Goal: Information Seeking & Learning: Compare options

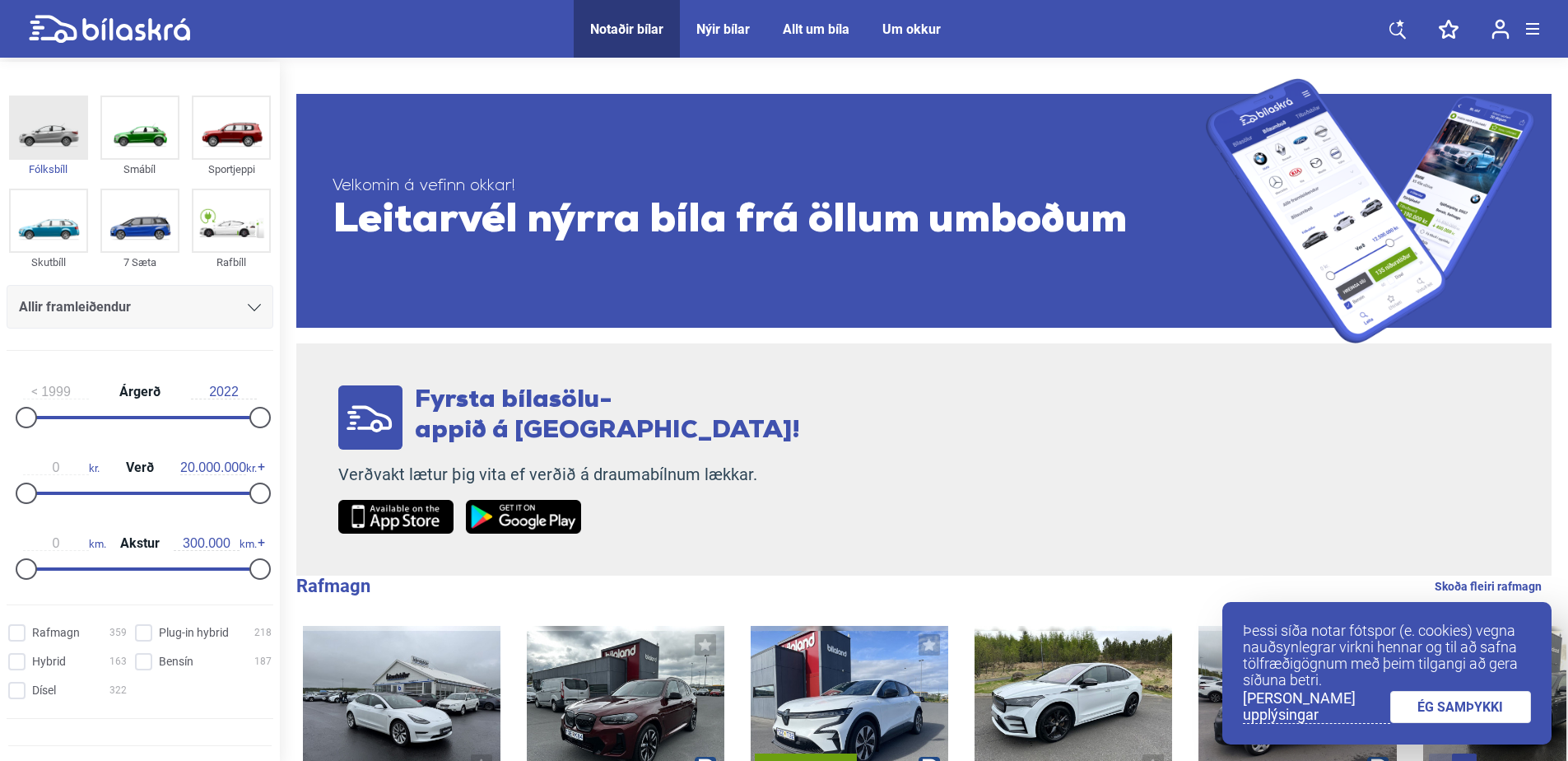
click at [42, 164] on div "Fólksbíll" at bounding box center [49, 169] width 79 height 19
type input "2019"
drag, startPoint x: 26, startPoint y: 411, endPoint x: 223, endPoint y: 405, distance: 197.1
click at [221, 405] on div "2019 Árgerð 2022" at bounding box center [140, 402] width 267 height 76
type input "2.200.000"
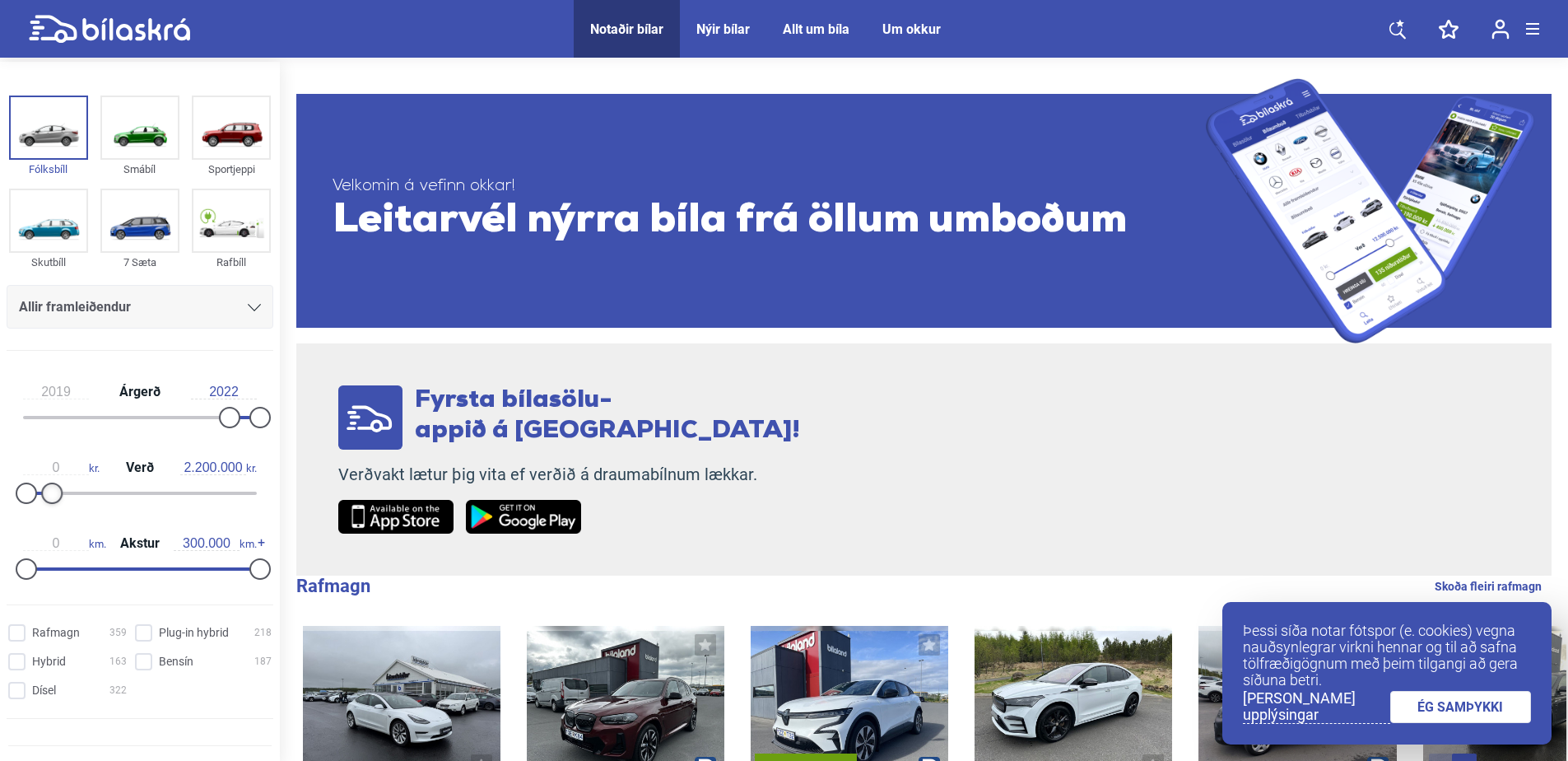
drag, startPoint x: 251, startPoint y: 491, endPoint x: 49, endPoint y: 482, distance: 202.2
click at [49, 482] on div "0 kr. Verð 2.200.000 kr." at bounding box center [140, 477] width 267 height 76
type input "70.000"
drag, startPoint x: 250, startPoint y: 563, endPoint x: 74, endPoint y: 558, distance: 176.1
click at [74, 558] on div "0 km. Akstur 70.000 km." at bounding box center [140, 554] width 267 height 76
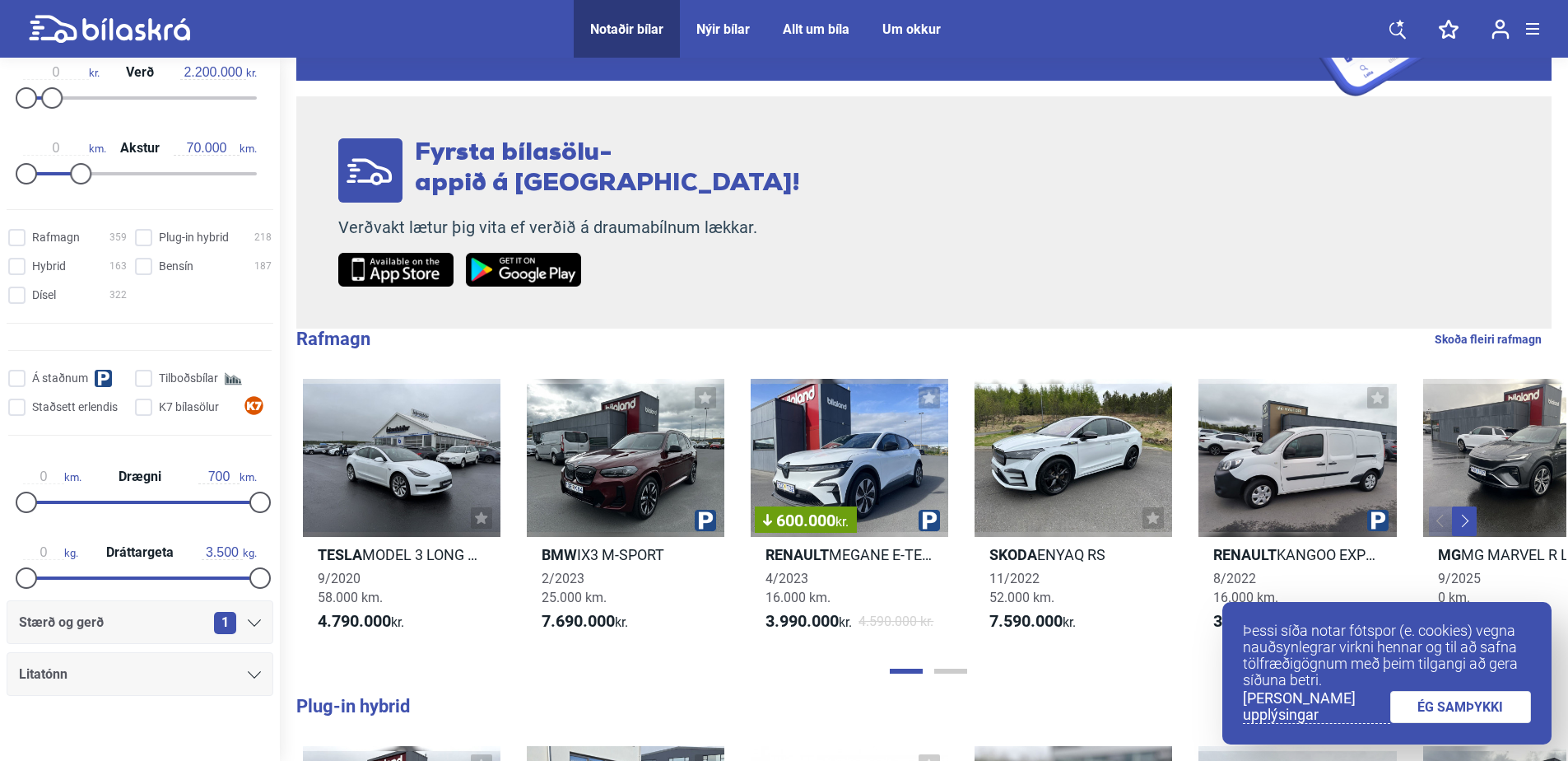
scroll to position [408, 0]
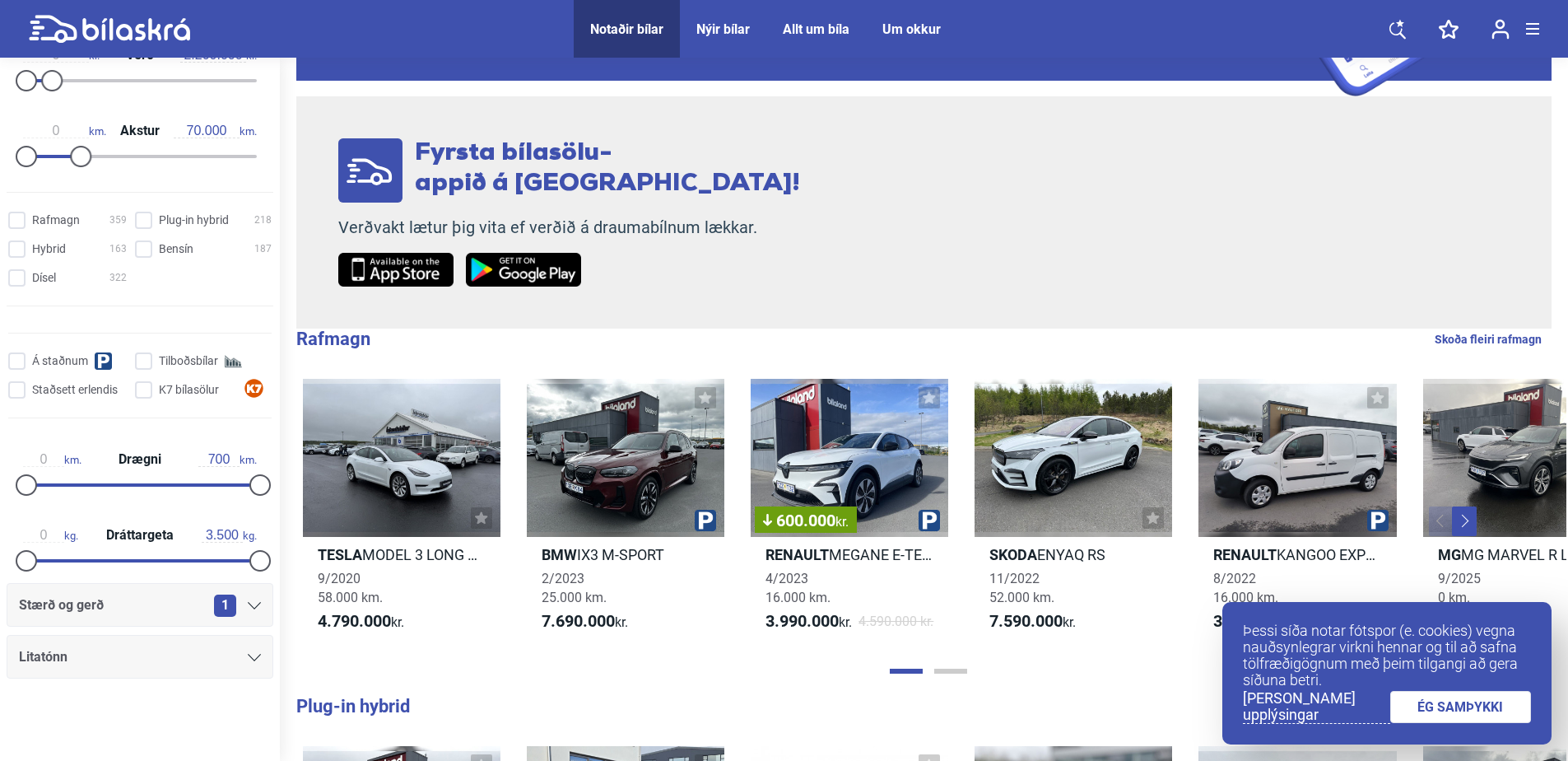
click at [218, 606] on span "1" at bounding box center [225, 605] width 22 height 22
click at [248, 604] on icon at bounding box center [254, 605] width 13 height 7
click at [18, 275] on input "Dísel 322" at bounding box center [70, 278] width 119 height 18
checkbox input "true"
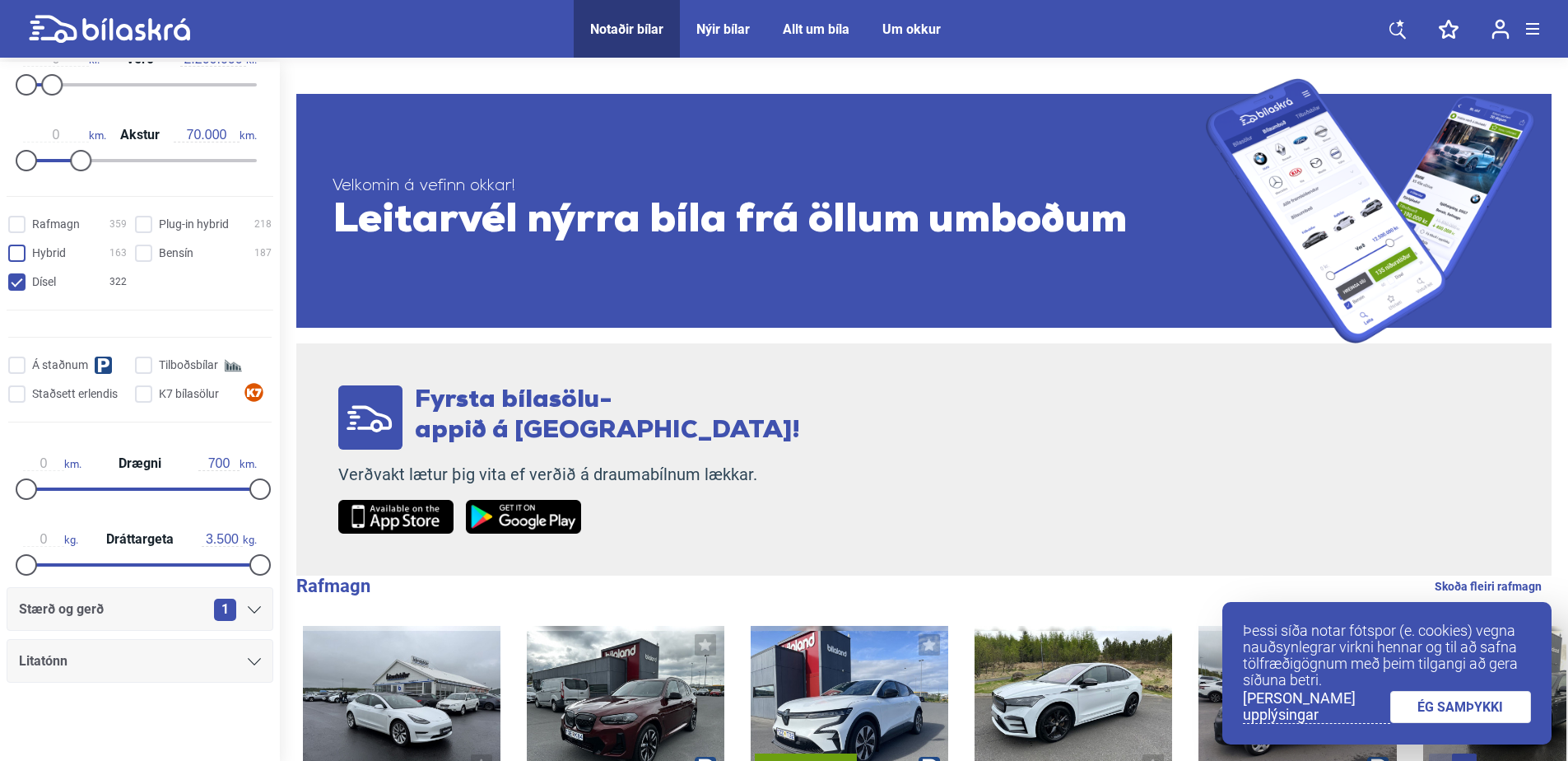
click at [25, 249] on input "Hybrid 163" at bounding box center [70, 253] width 119 height 18
checkbox input "true"
click at [27, 221] on input "Rafmagn 359" at bounding box center [70, 225] width 119 height 18
checkbox input "true"
click at [144, 244] on span at bounding box center [144, 252] width 17 height 18
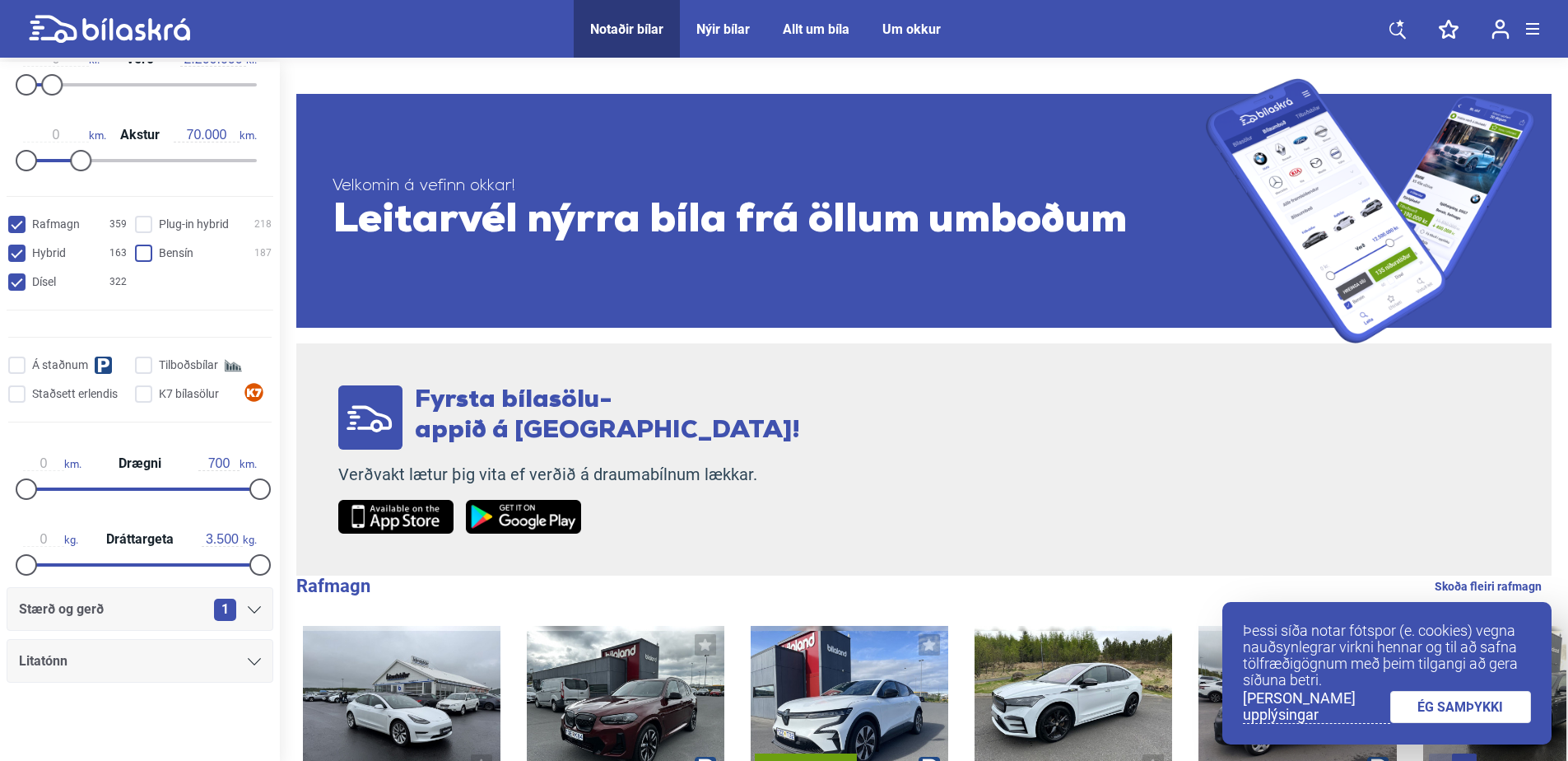
click at [144, 245] on input "Bensín 187" at bounding box center [205, 253] width 136 height 18
checkbox input "true"
click at [145, 219] on hybrid "Plug-in hybrid 218" at bounding box center [205, 225] width 136 height 18
checkbox hybrid "true"
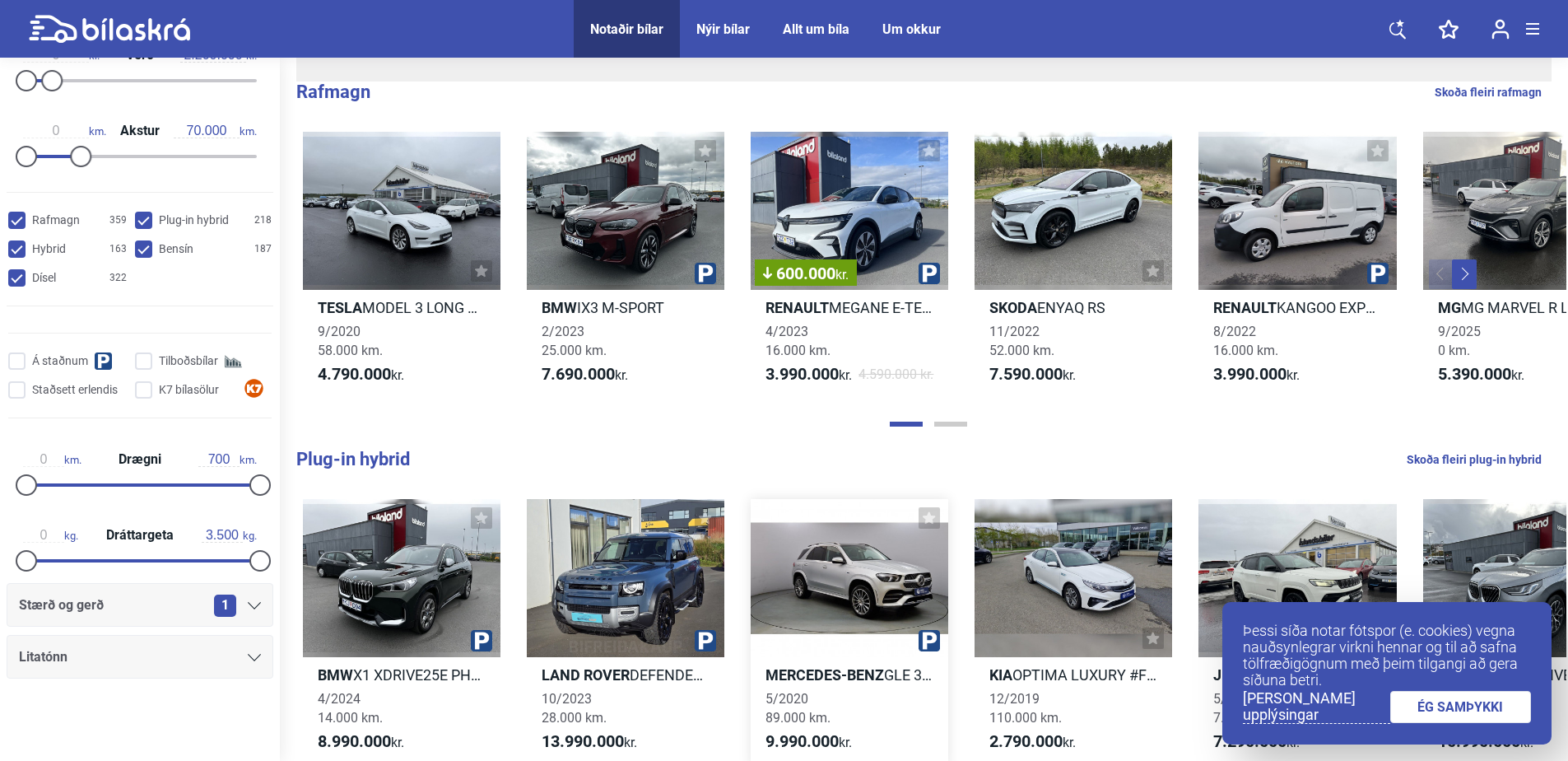
scroll to position [577, 0]
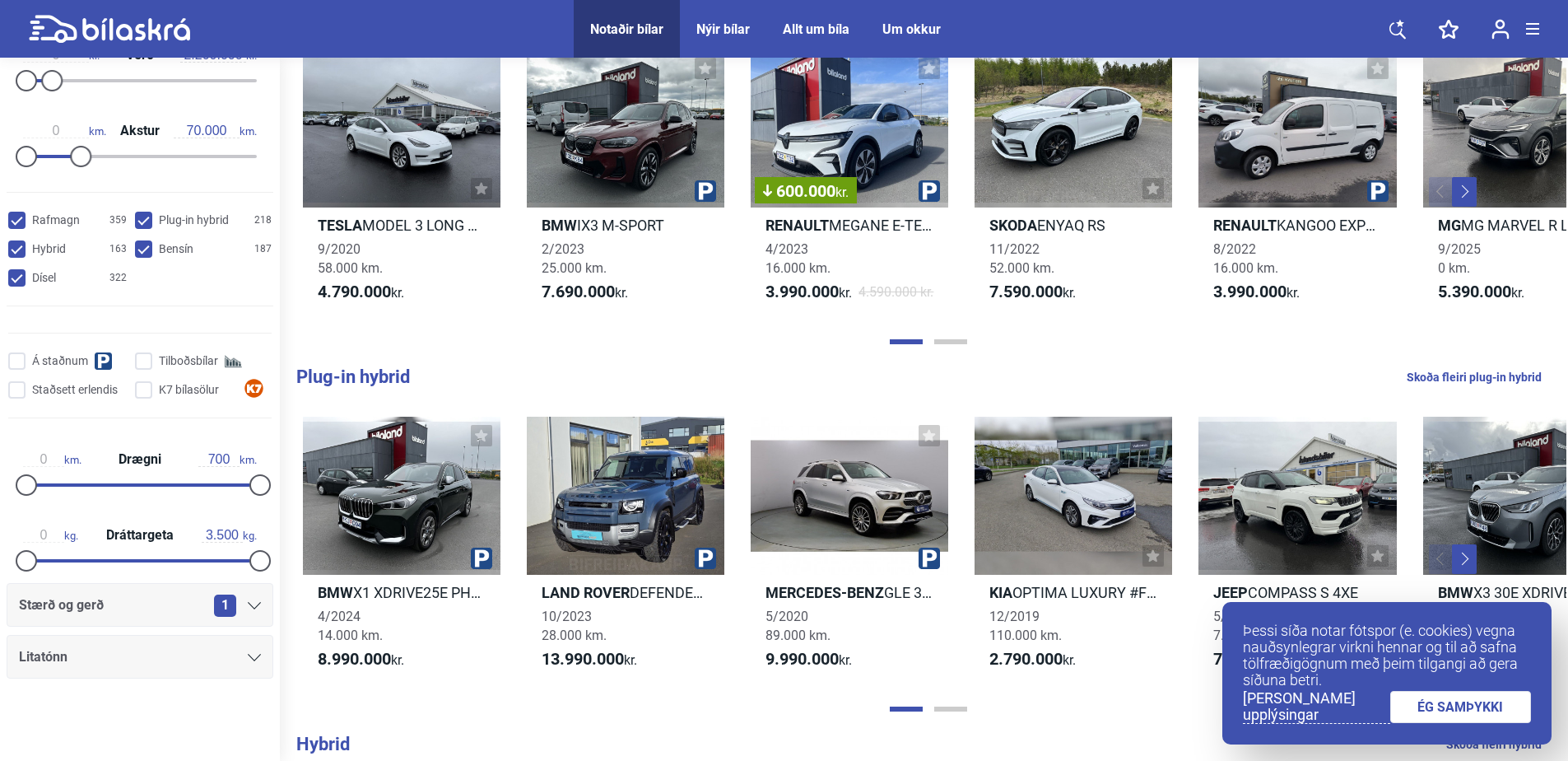
click at [1458, 708] on link "ÉG SAMÞYKKI" at bounding box center [1461, 707] width 142 height 32
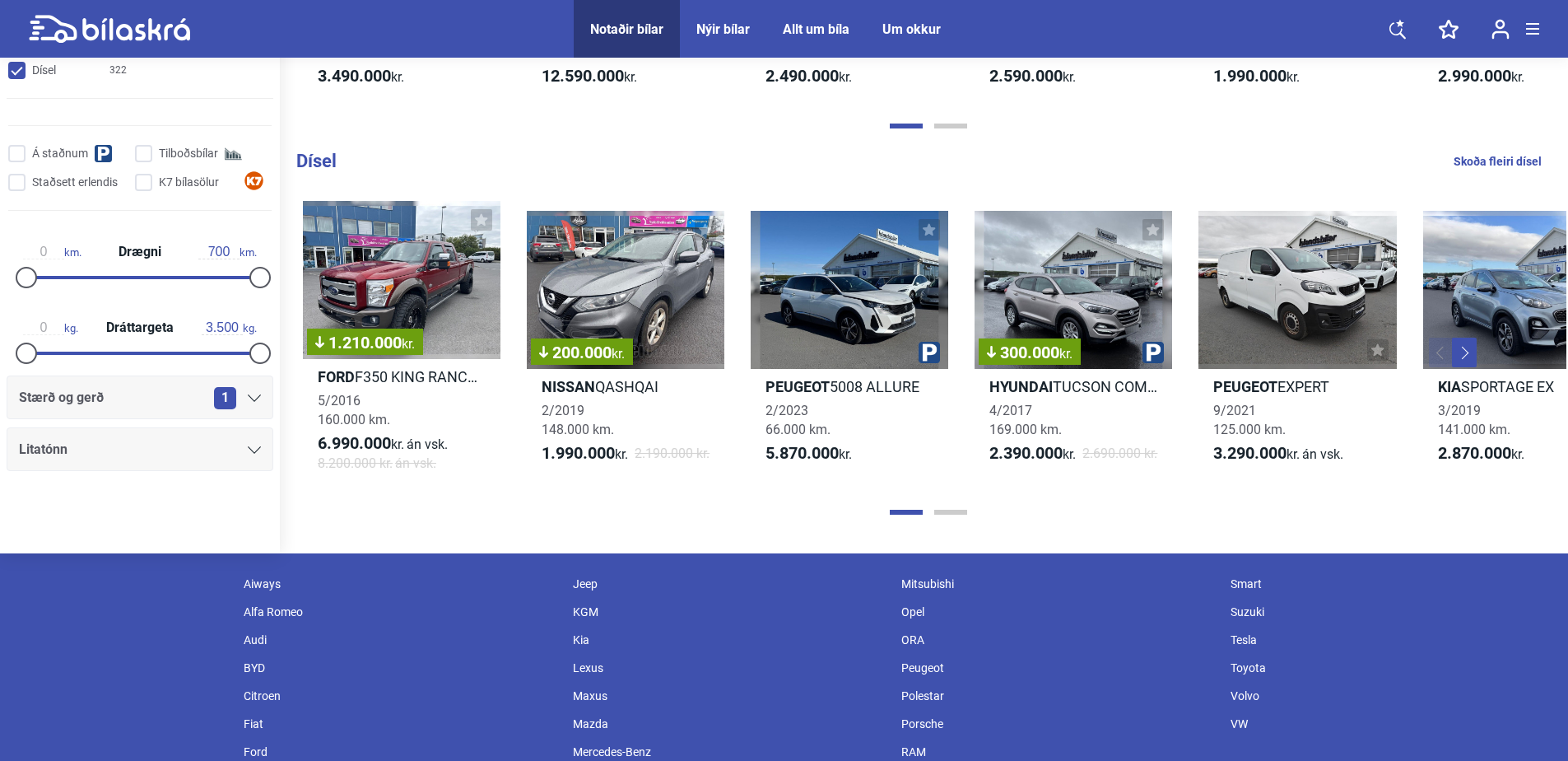
scroll to position [1976, 0]
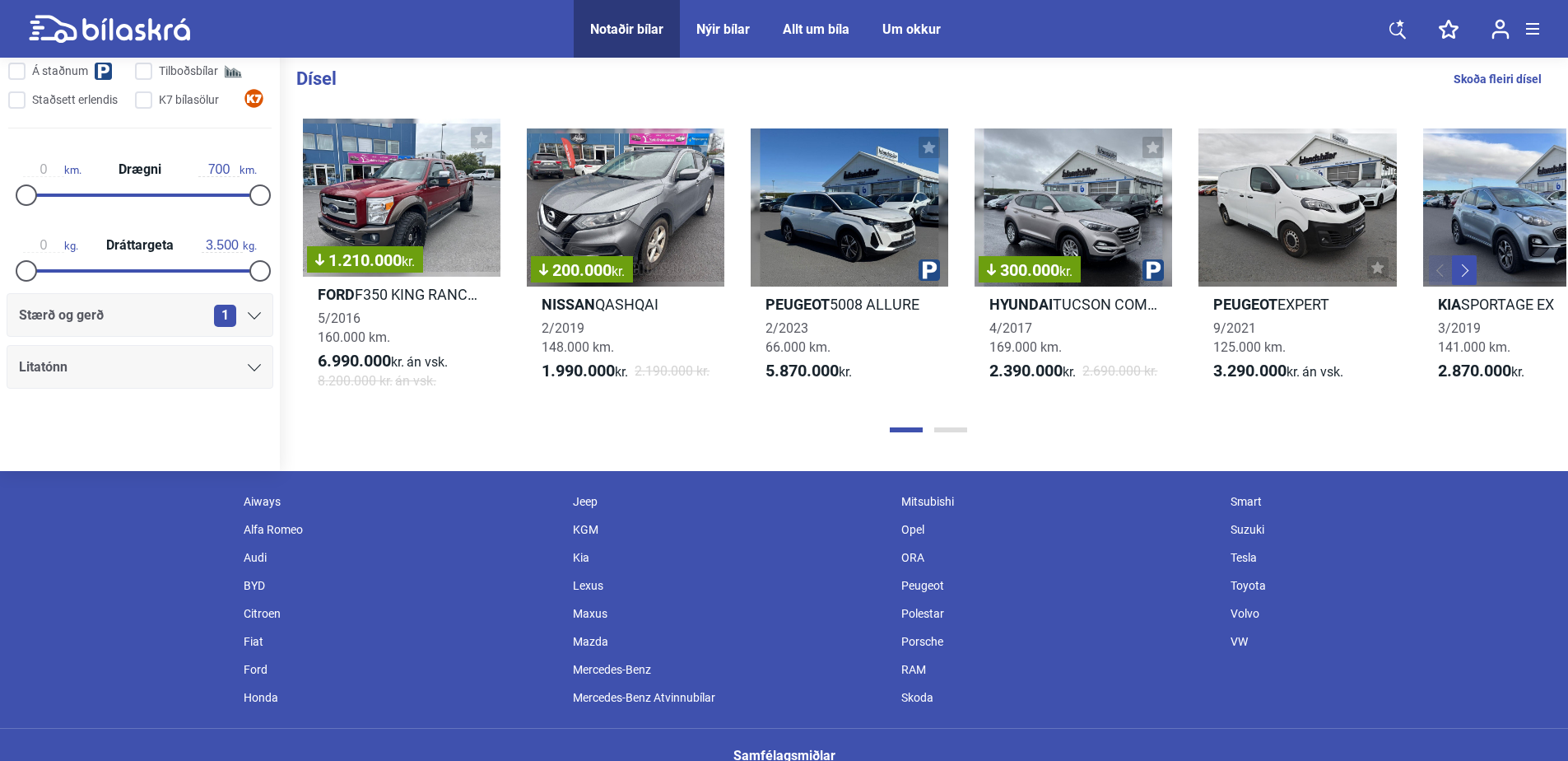
click at [950, 432] on button "Page 2" at bounding box center [950, 429] width 33 height 5
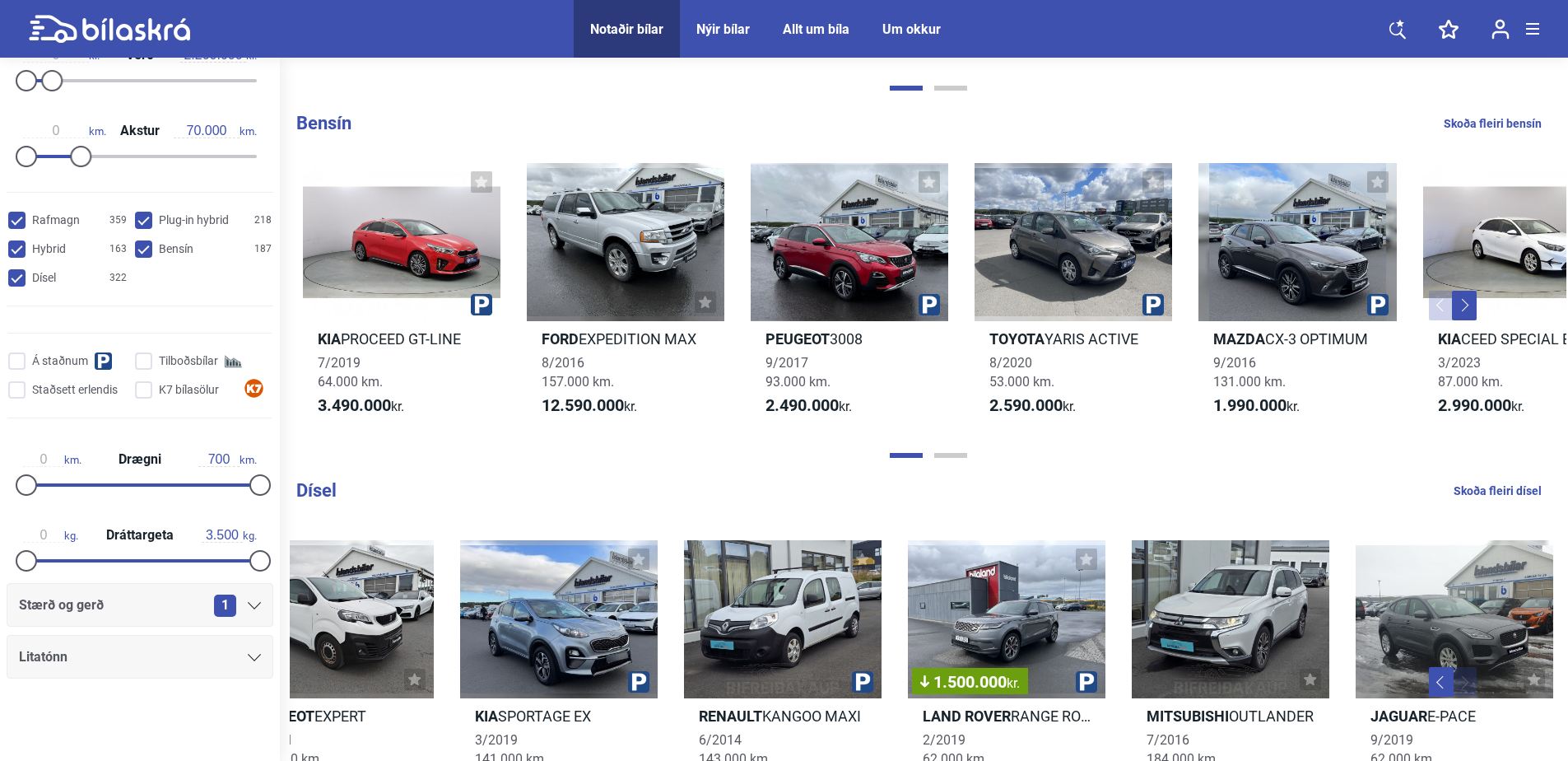
scroll to position [1482, 0]
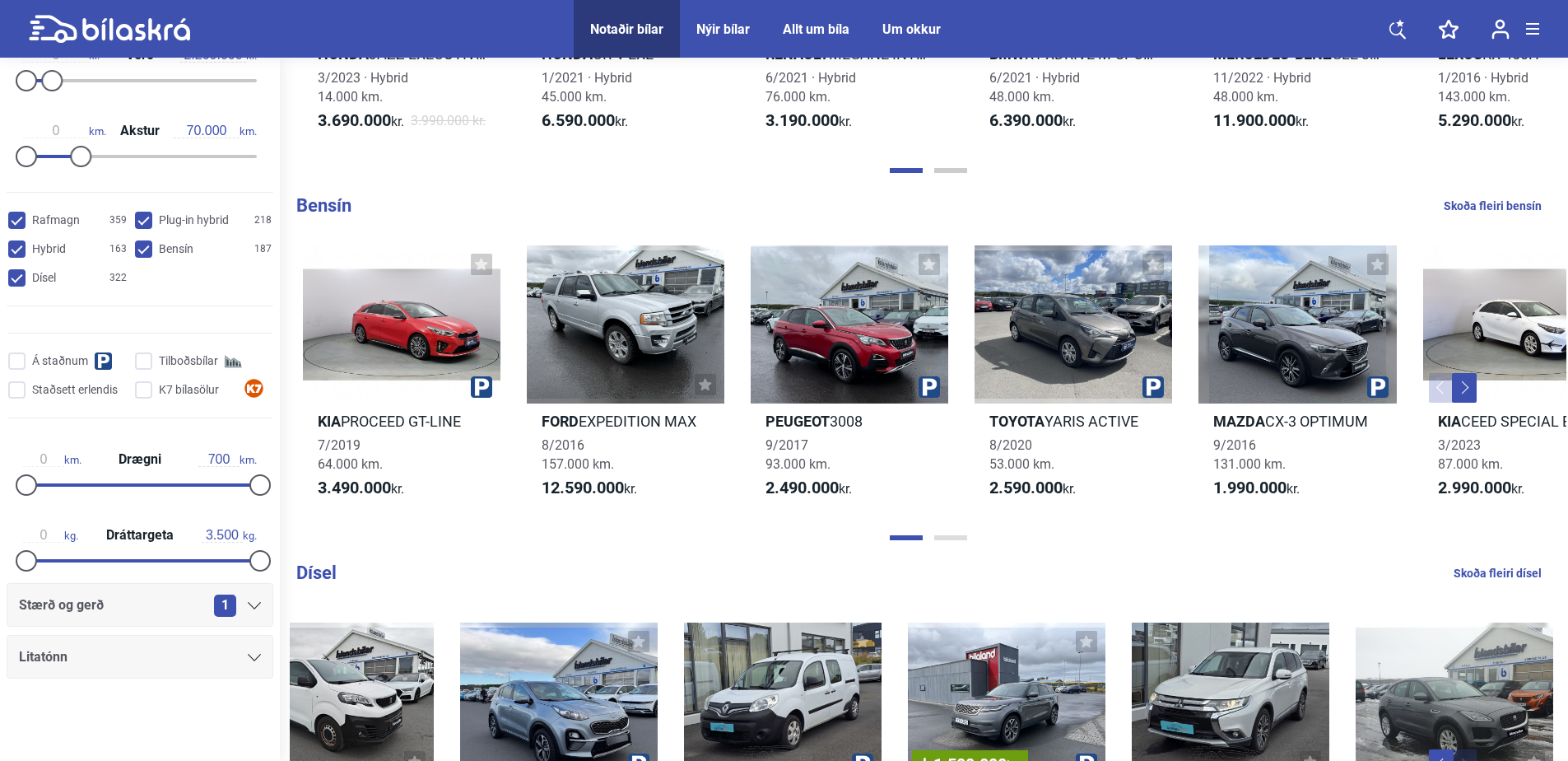
click at [951, 540] on button "Page 2" at bounding box center [950, 537] width 33 height 5
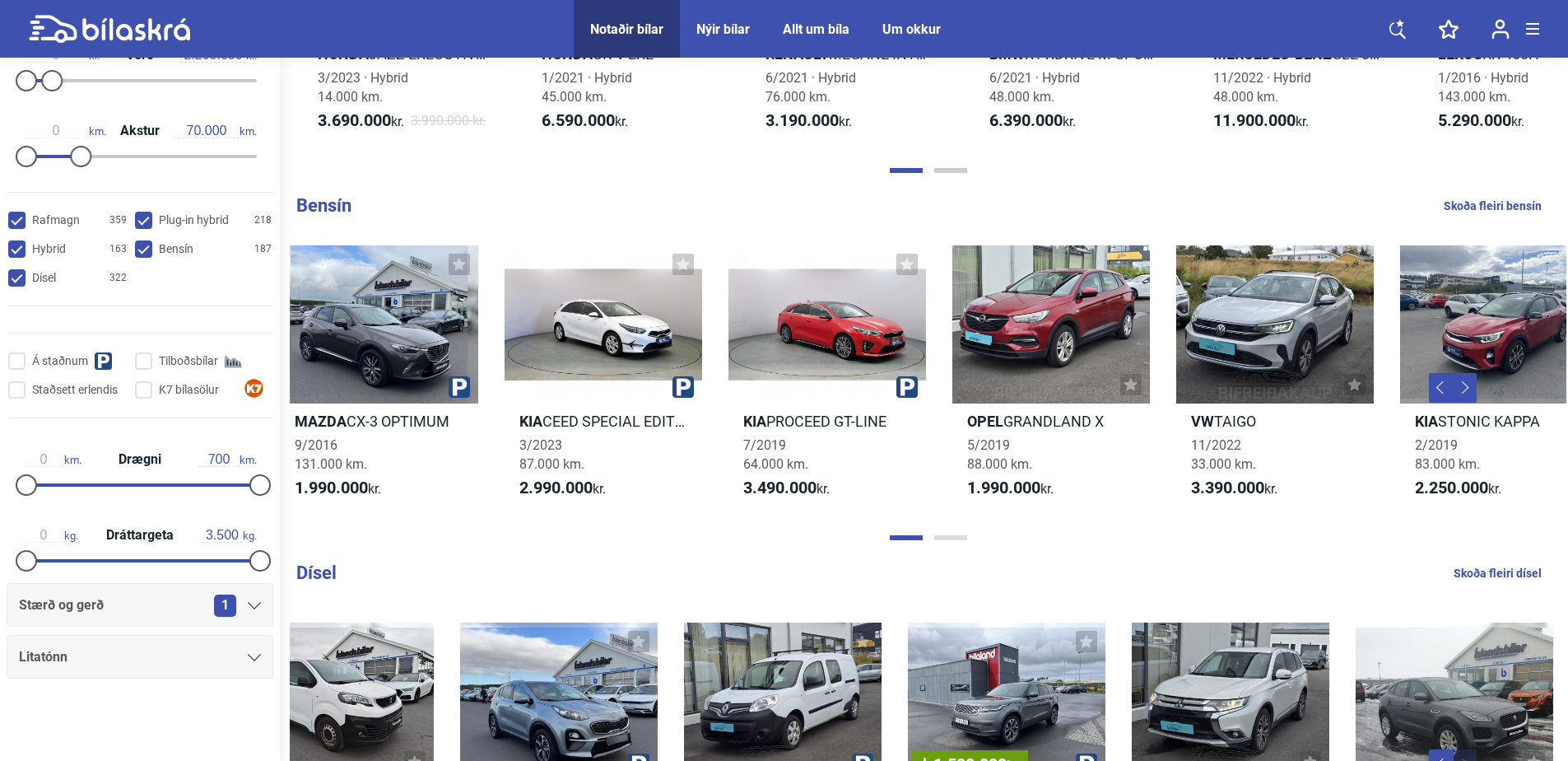
scroll to position [0, 963]
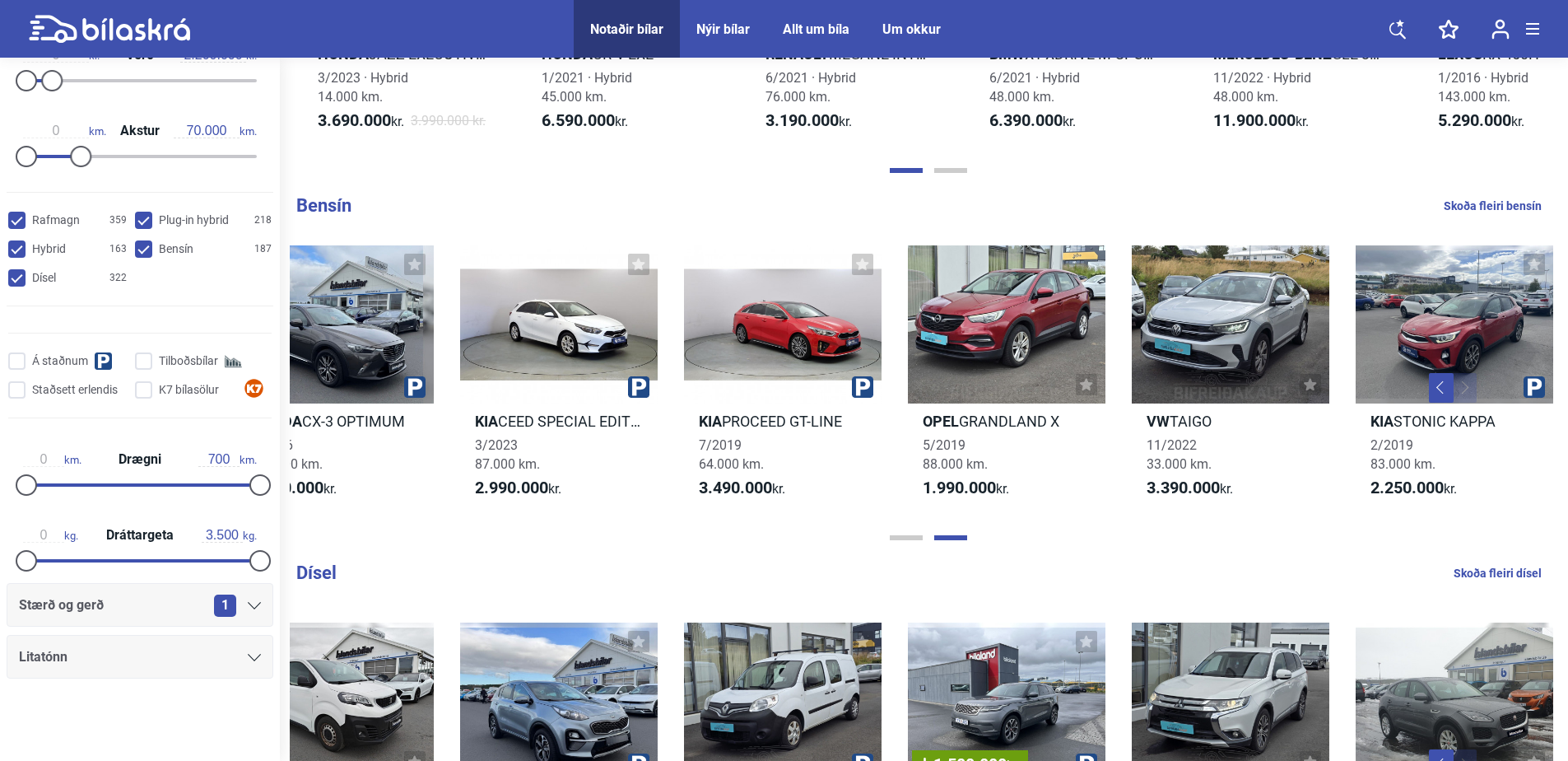
click at [1506, 584] on link "Skoða fleiri dísel" at bounding box center [1498, 572] width 88 height 21
checkbox input "false"
checkbox hybrid "false"
checkbox input "false"
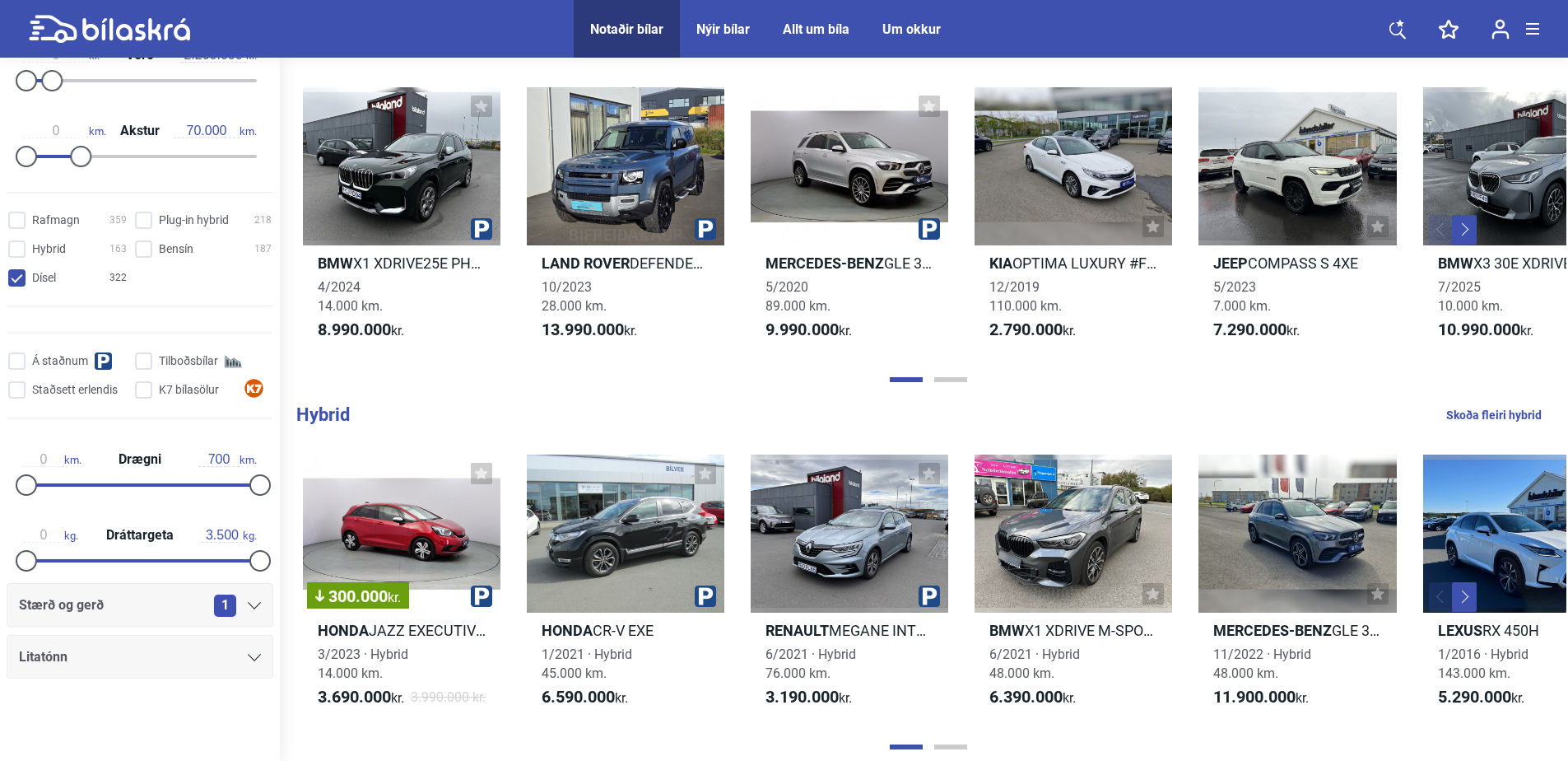
scroll to position [1071, 0]
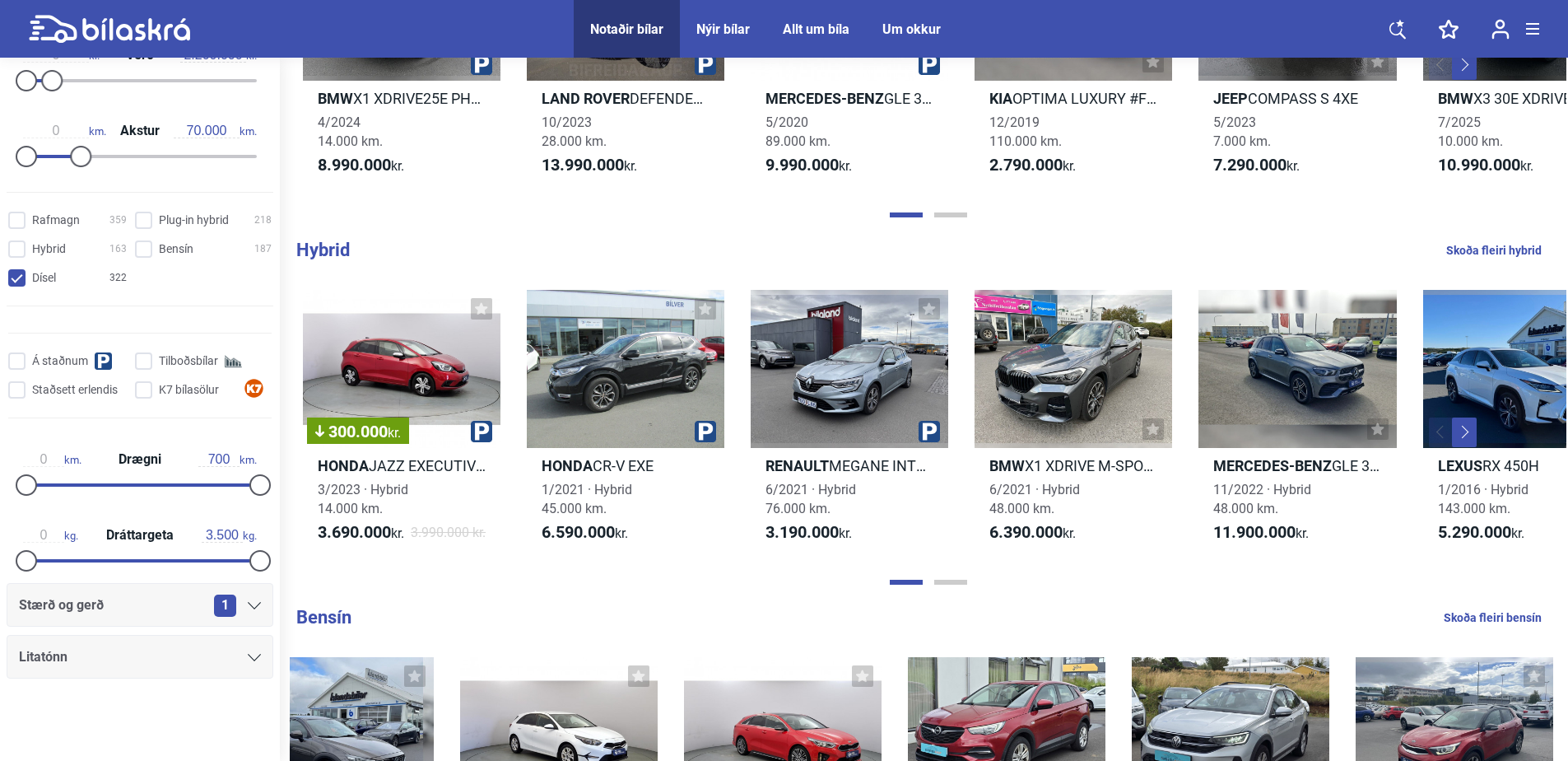
click at [1509, 261] on link "Skoða fleiri hybrid" at bounding box center [1493, 250] width 96 height 21
checkbox input "true"
checkbox input "false"
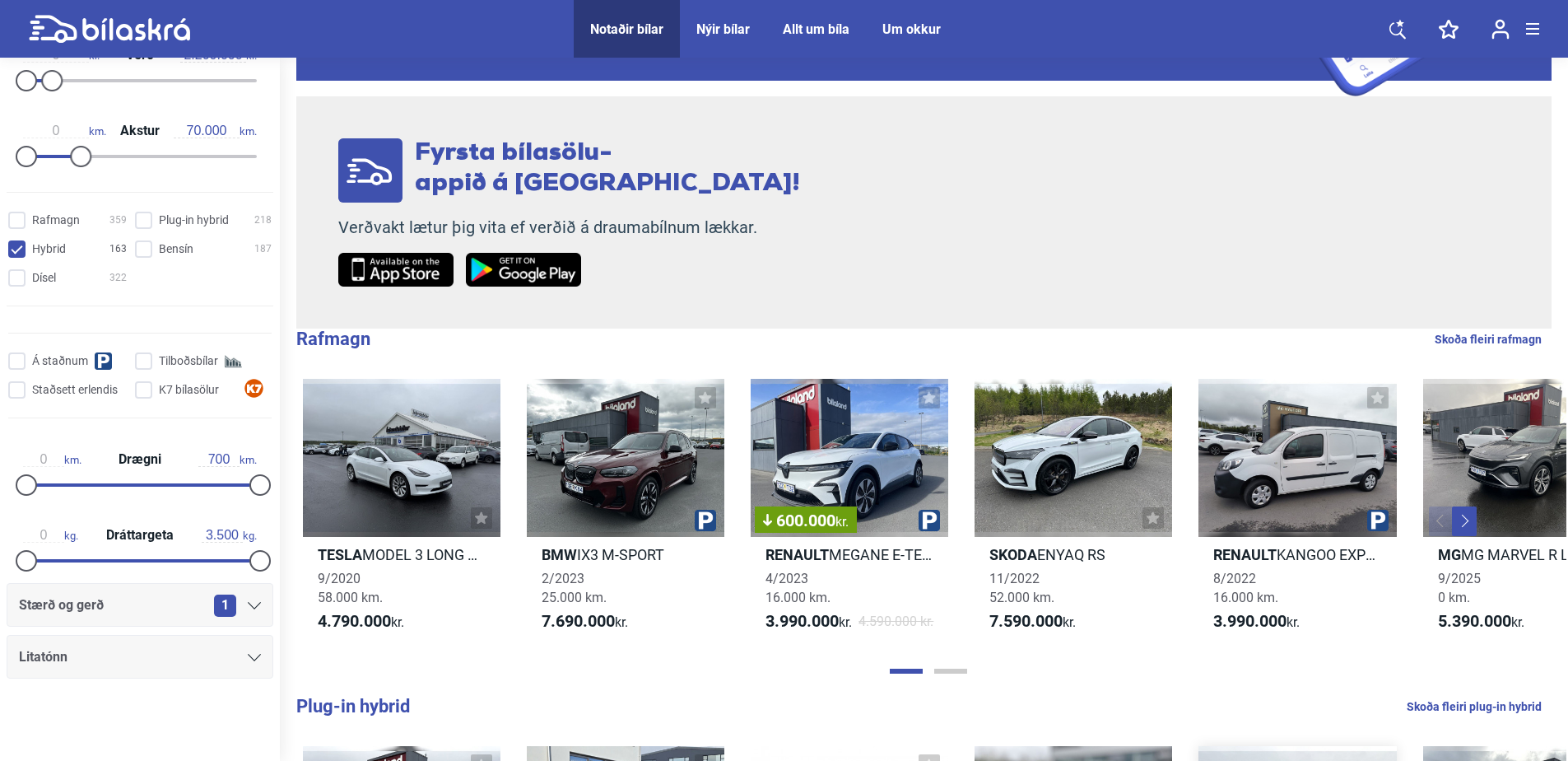
scroll to position [330, 0]
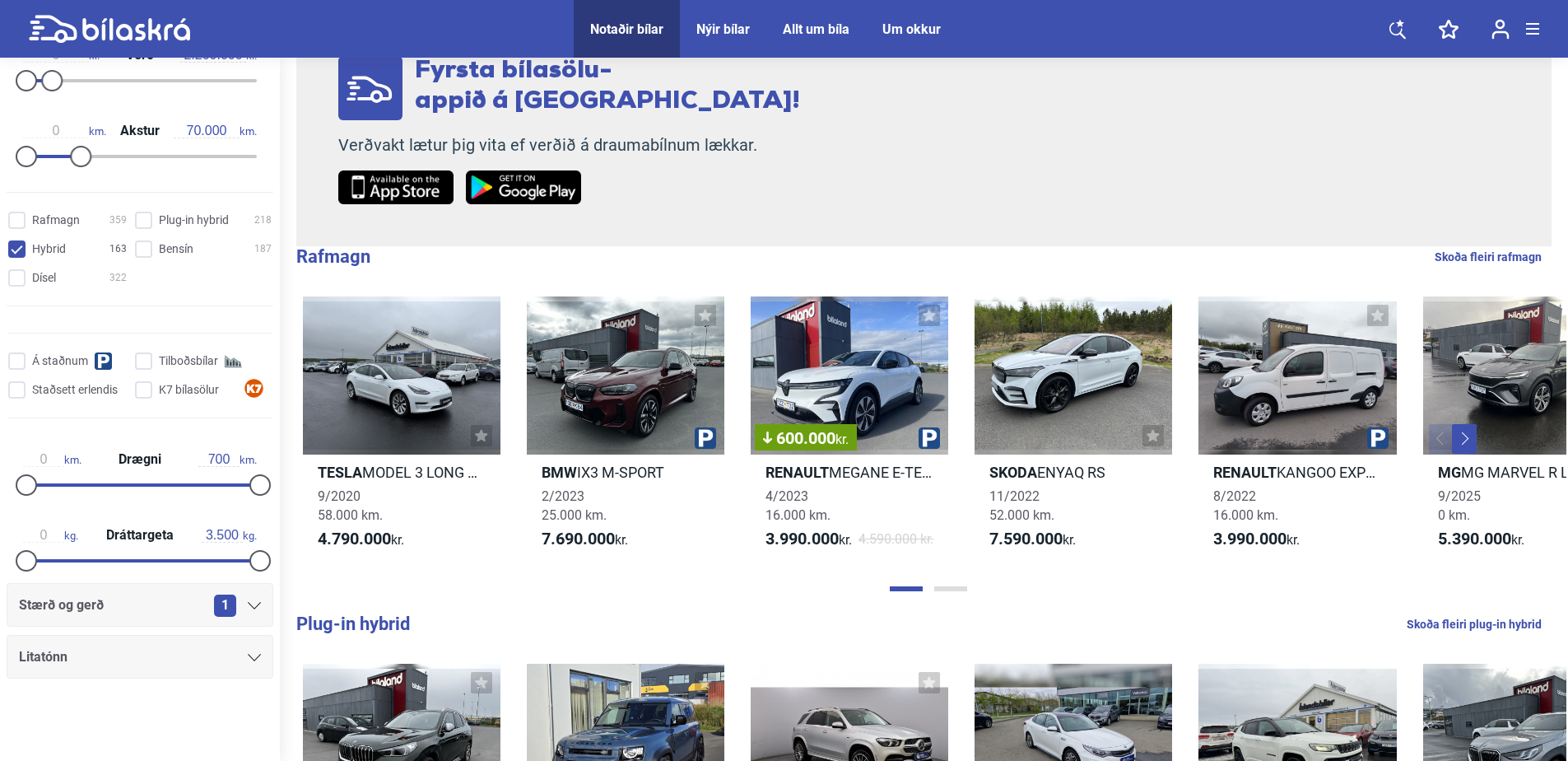
click at [949, 591] on button "Page 2" at bounding box center [950, 588] width 33 height 5
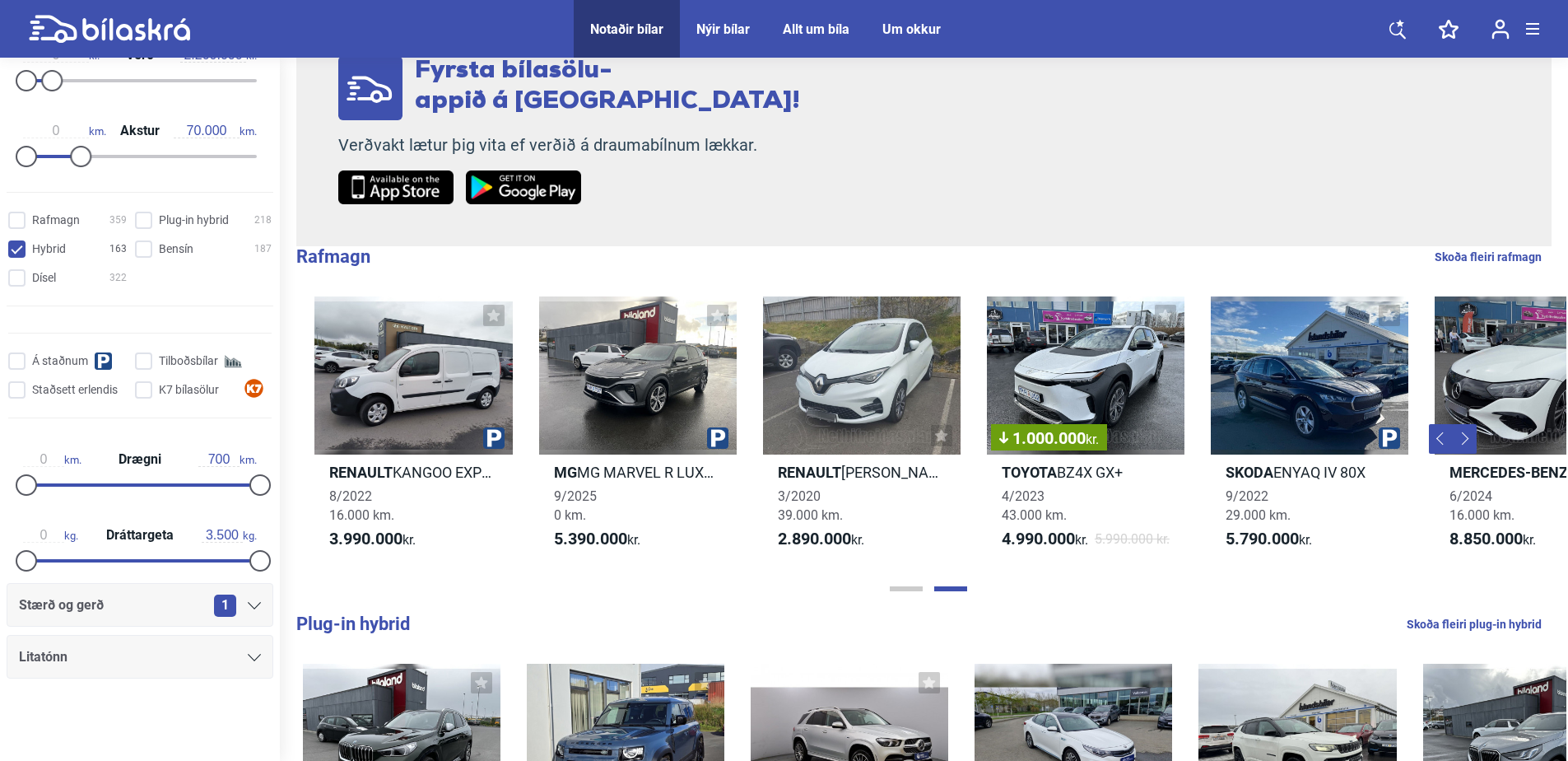
scroll to position [0, 963]
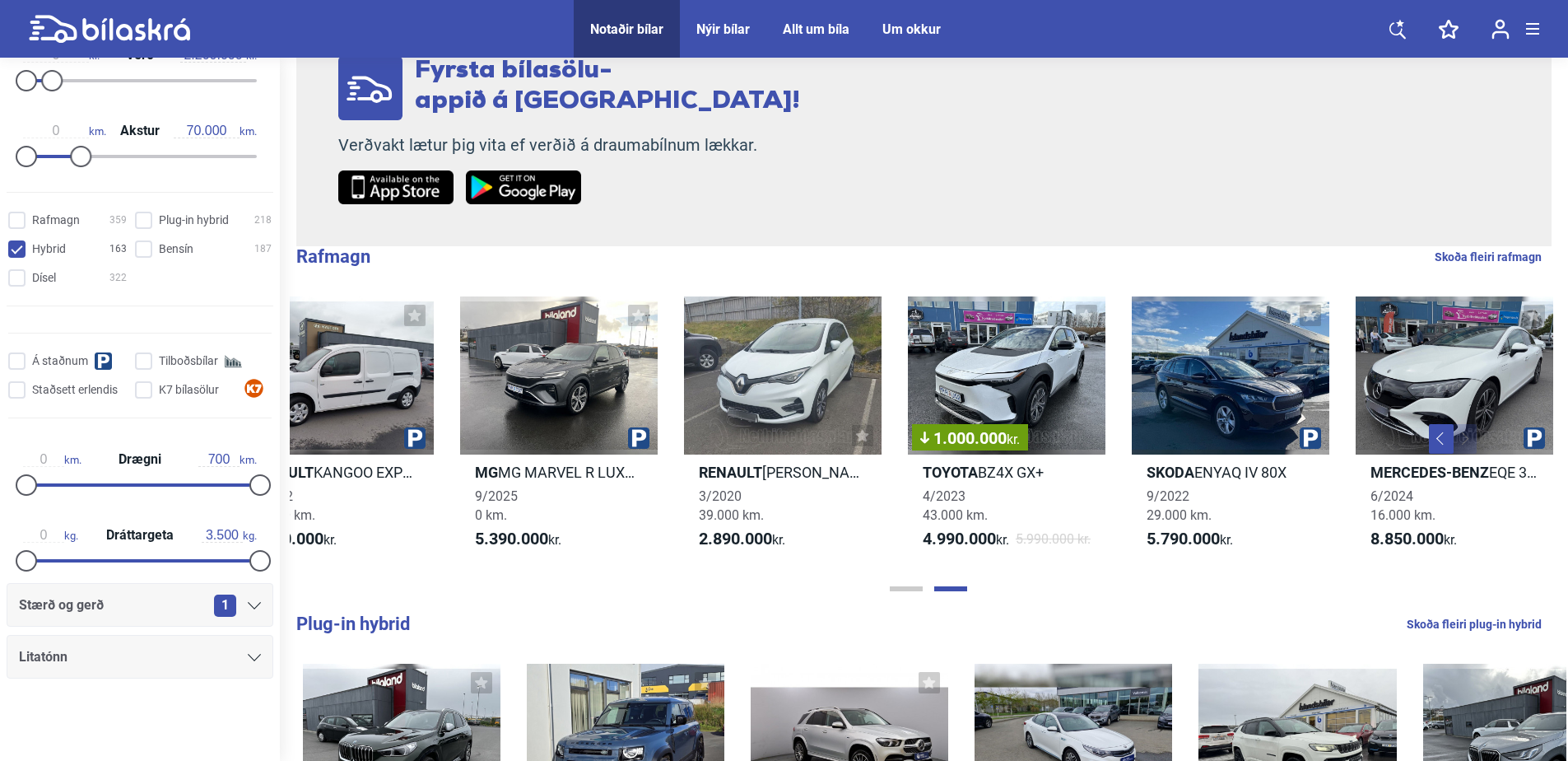
click at [1484, 635] on link "Skoða fleiri plug-in hybrid" at bounding box center [1474, 624] width 135 height 21
checkbox hybrid "true"
checkbox input "false"
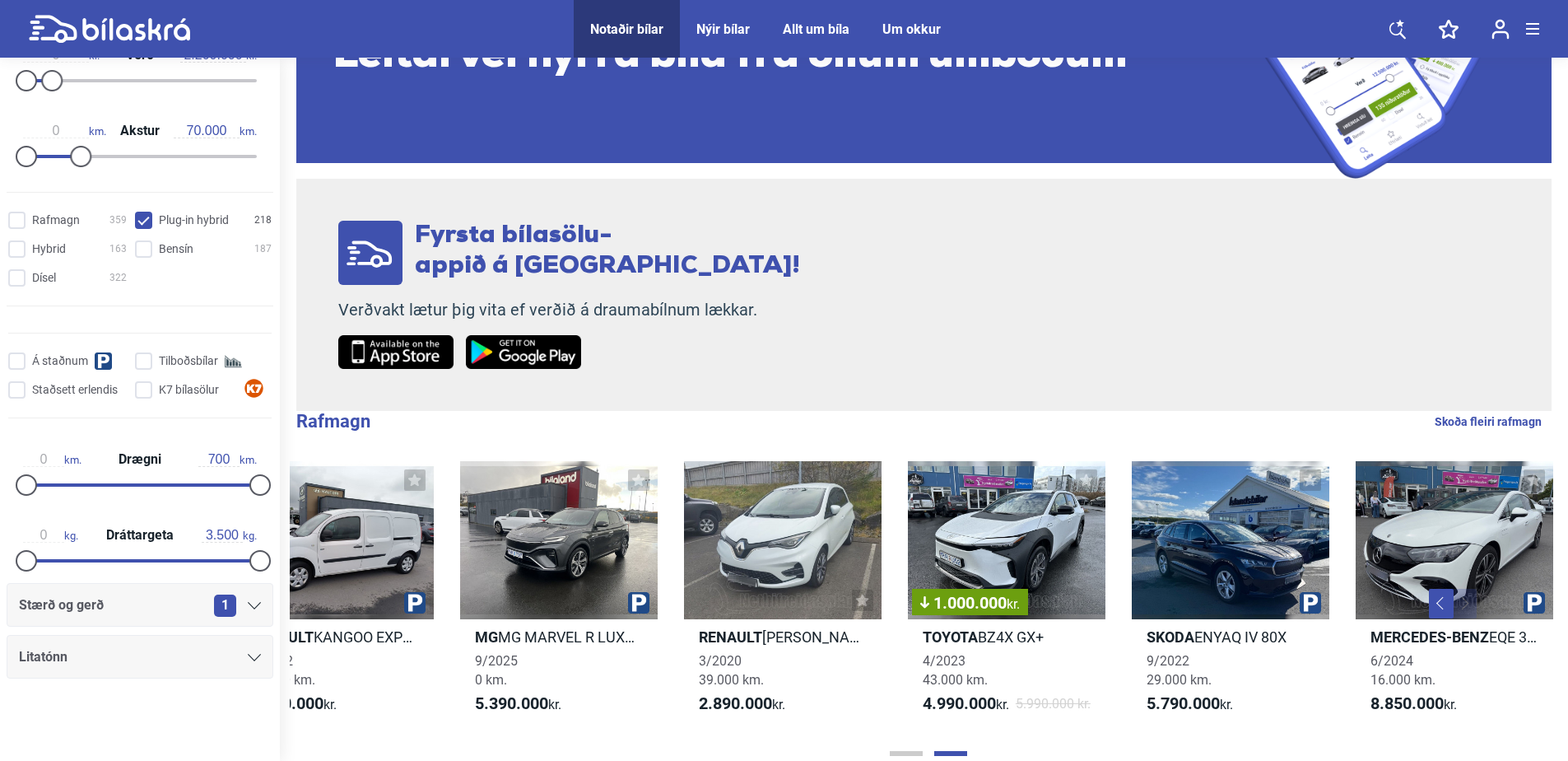
scroll to position [247, 0]
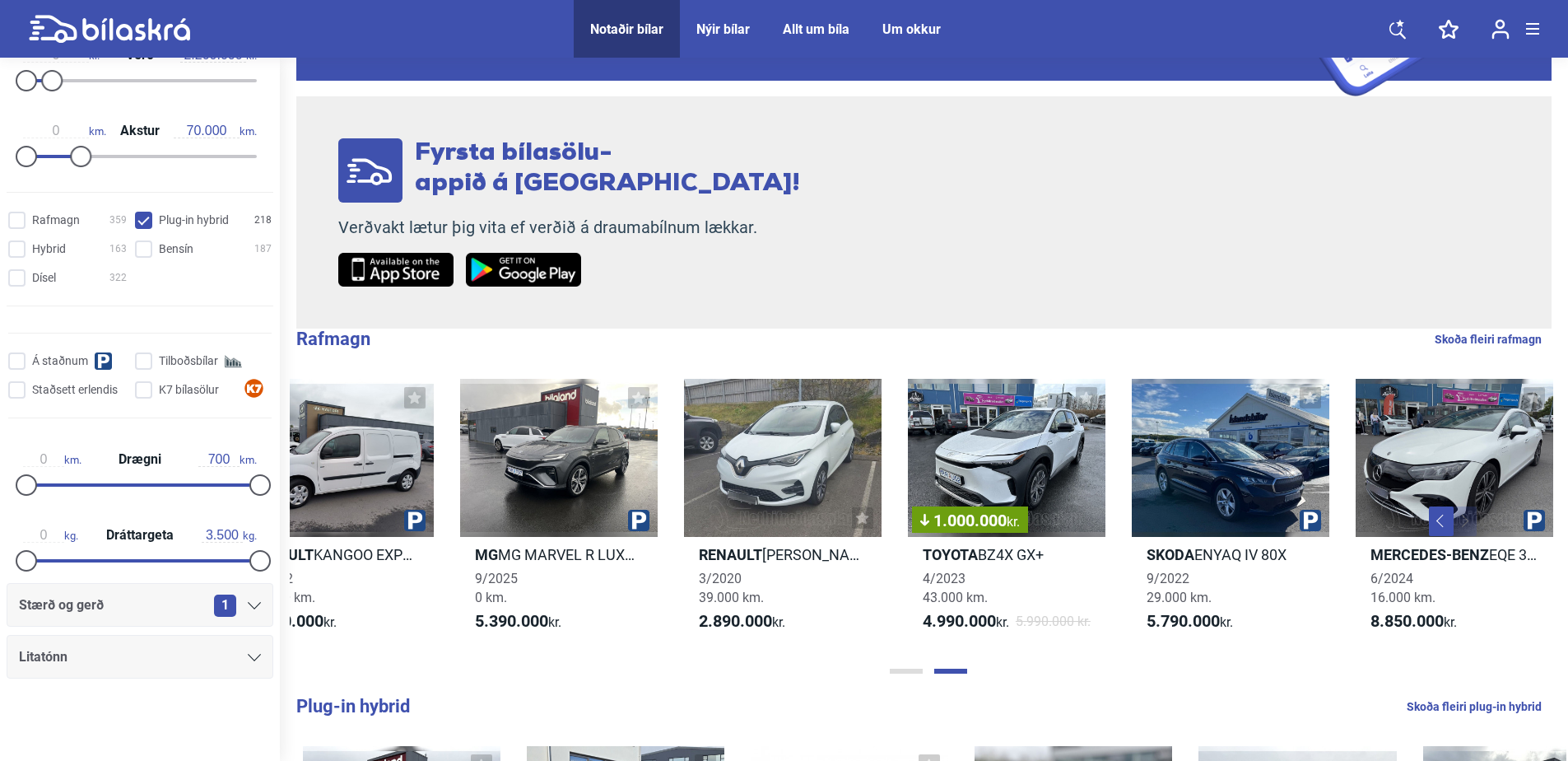
click at [899, 673] on button "Page 1" at bounding box center [906, 671] width 33 height 5
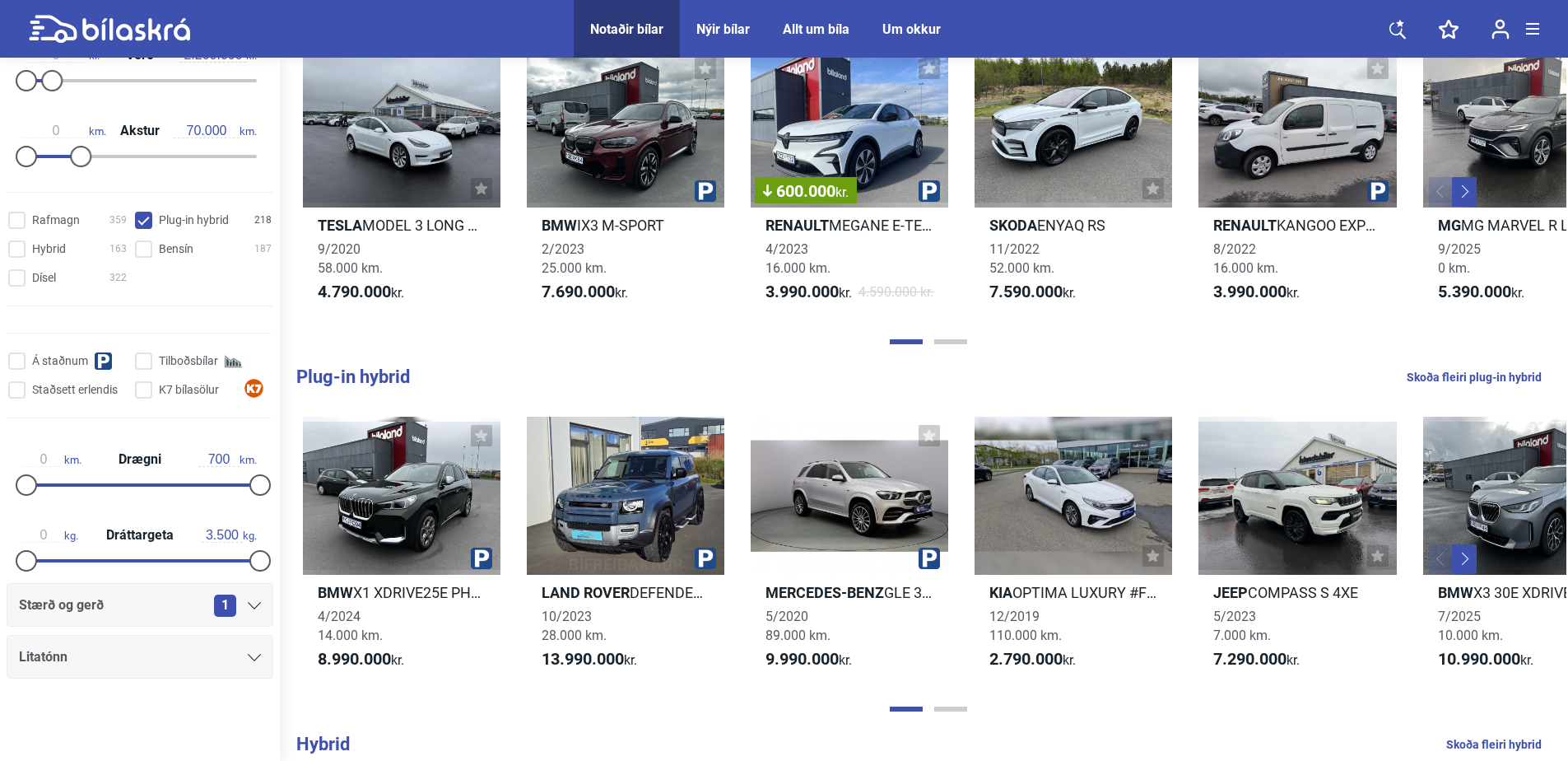
scroll to position [659, 0]
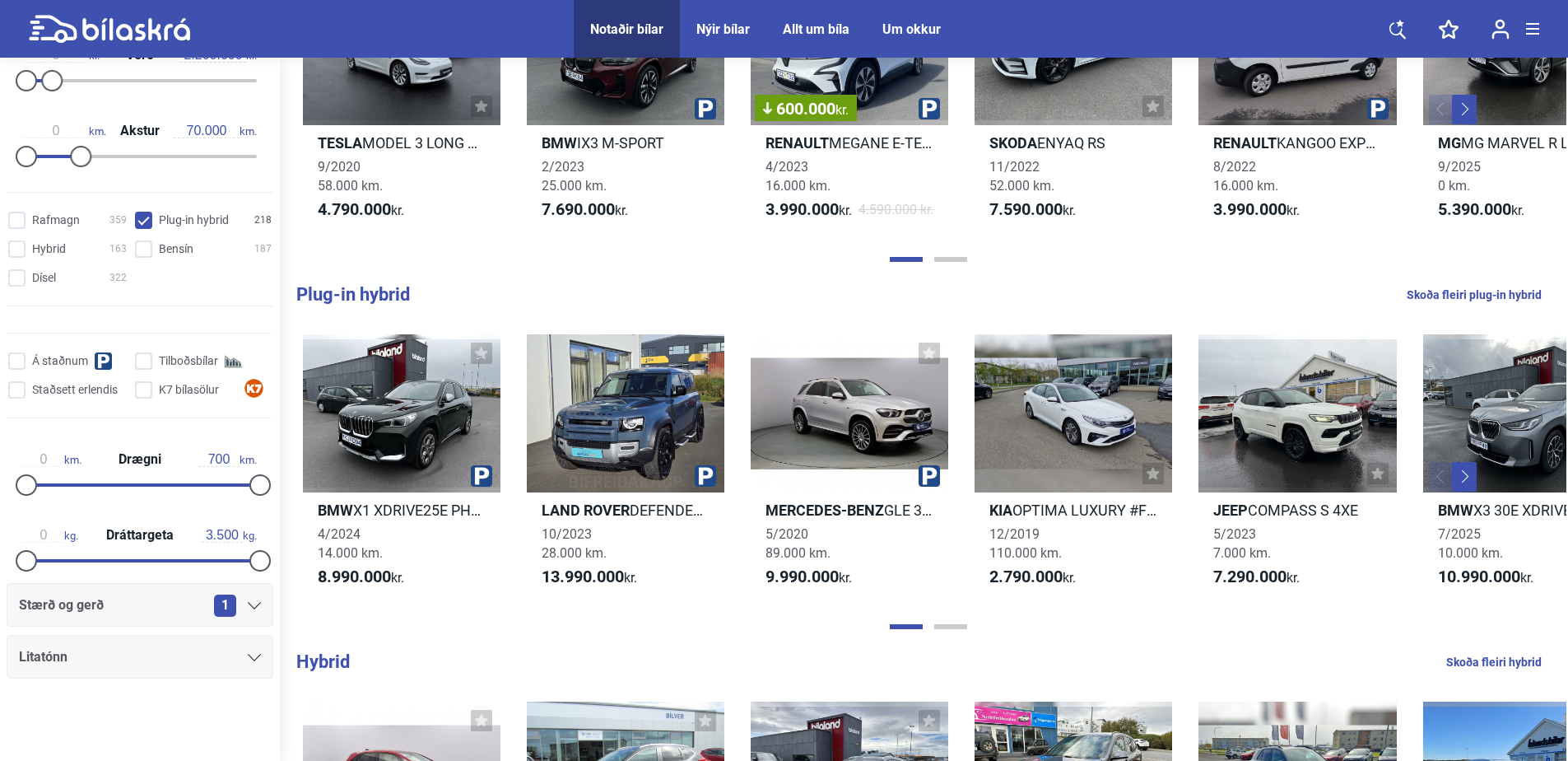
click at [955, 635] on div at bounding box center [928, 626] width 1276 height 17
click at [956, 629] on button "Page 2" at bounding box center [950, 626] width 33 height 5
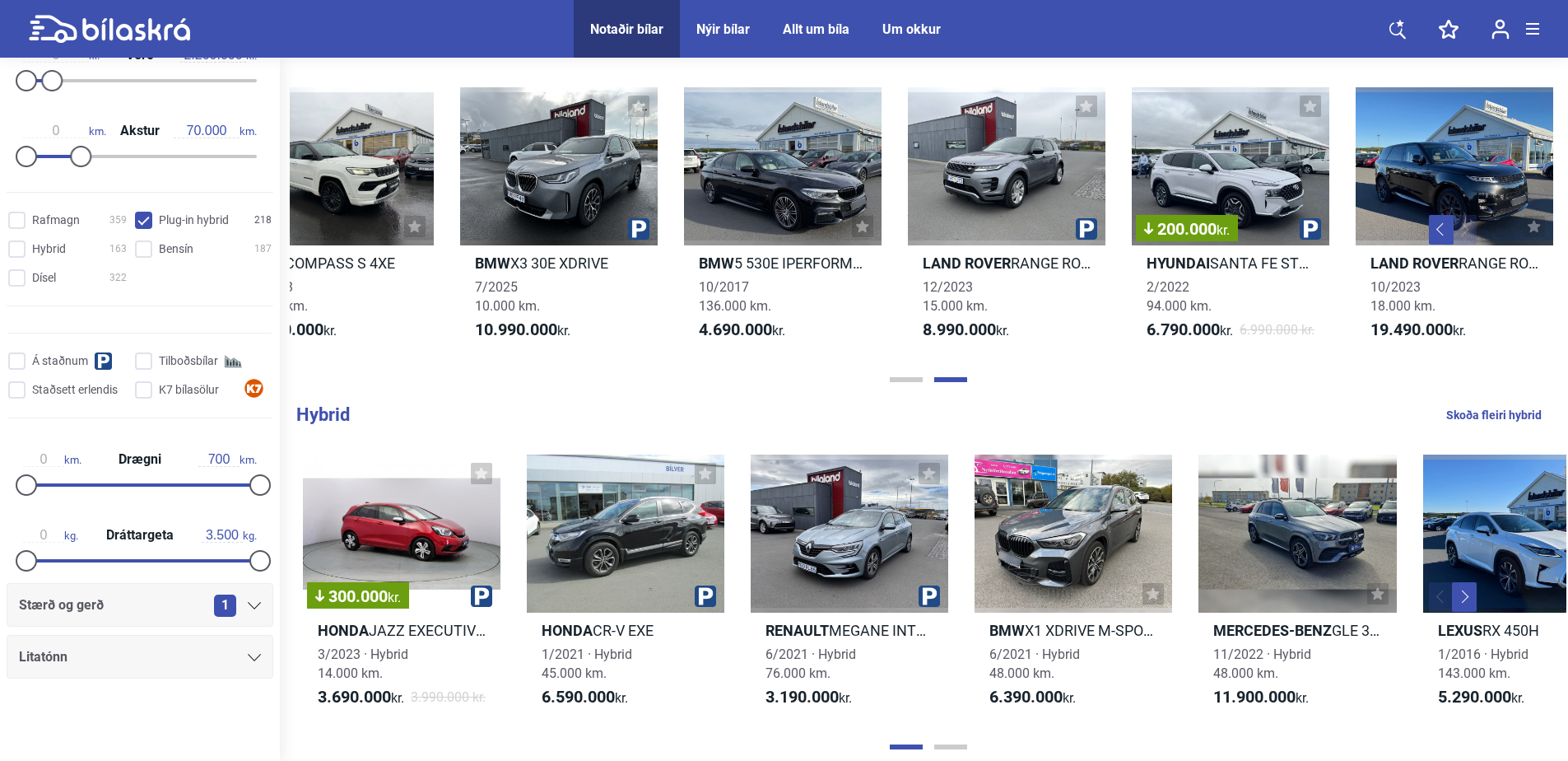
scroll to position [989, 0]
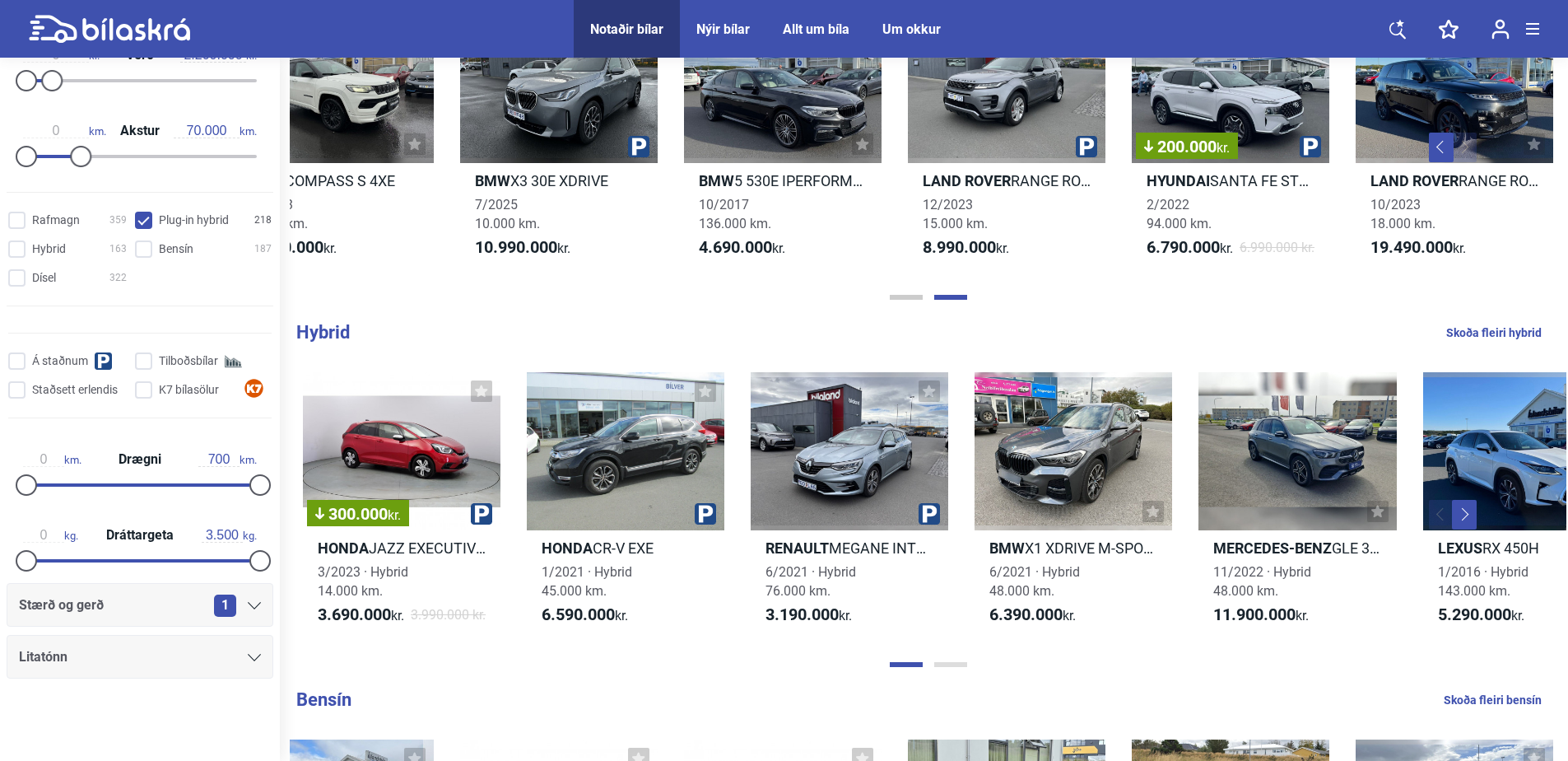
click at [952, 667] on button "Page 2" at bounding box center [950, 664] width 33 height 5
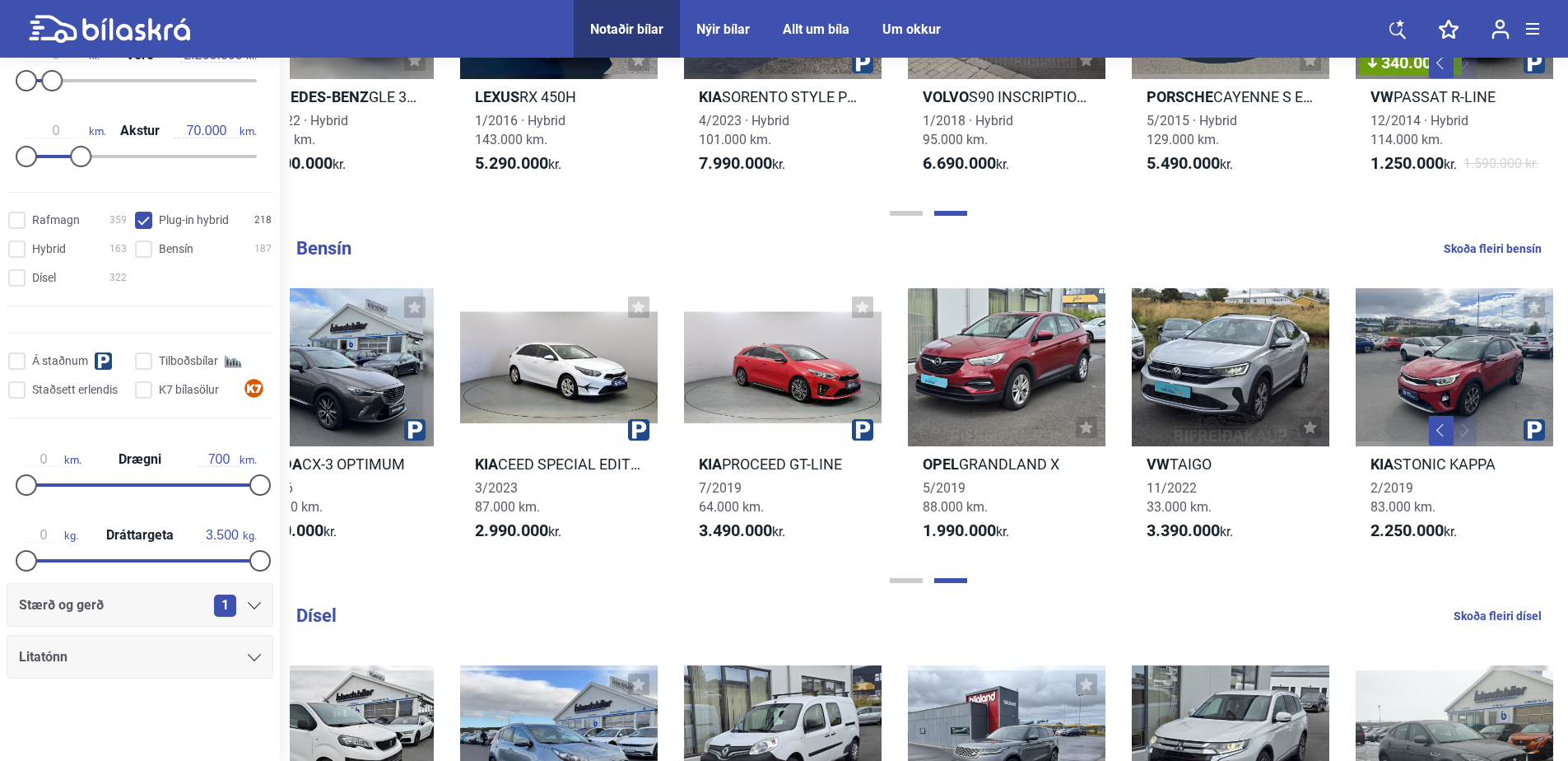
scroll to position [1446, 0]
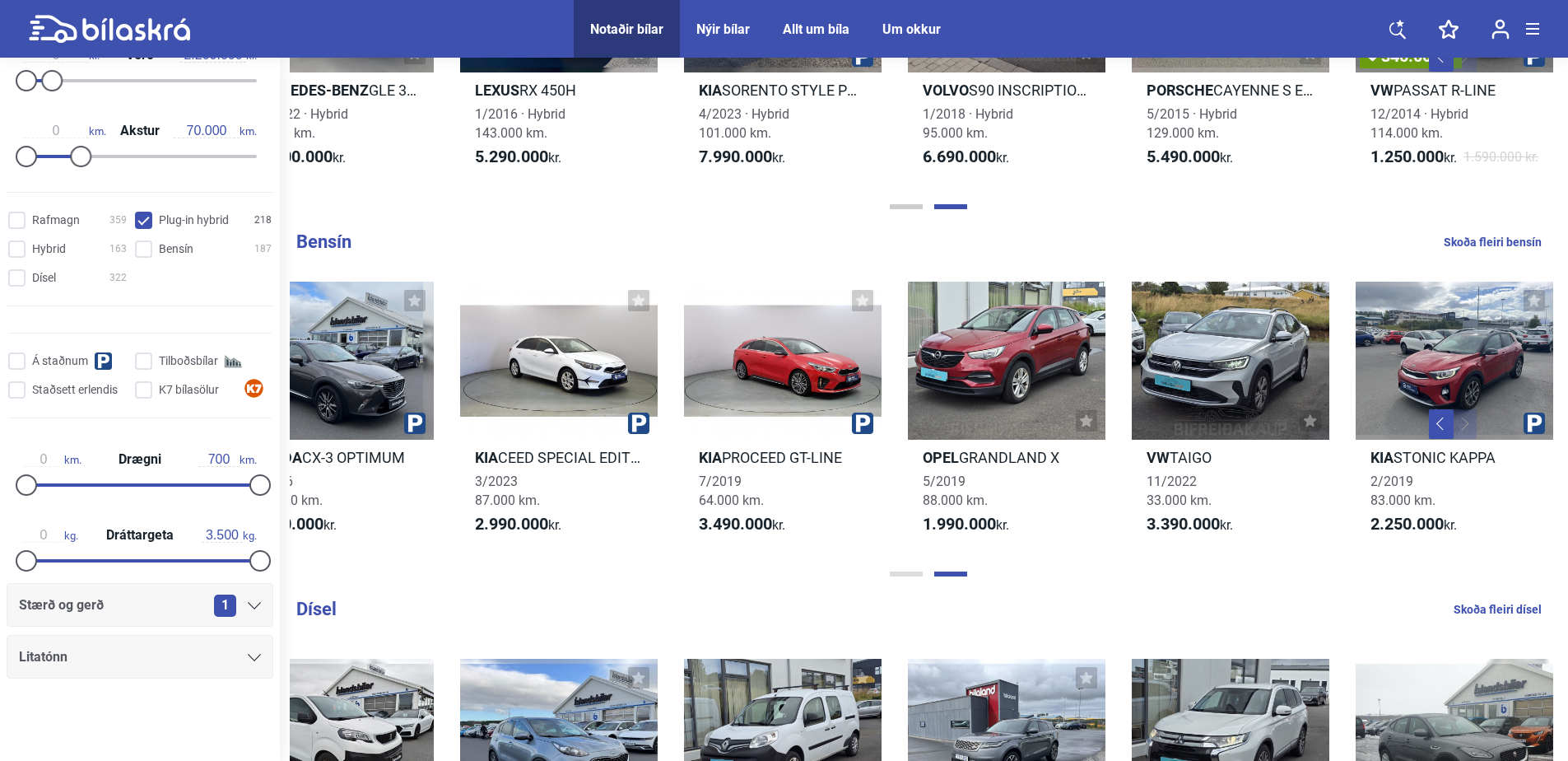
click at [900, 577] on button "Page 1" at bounding box center [906, 573] width 33 height 5
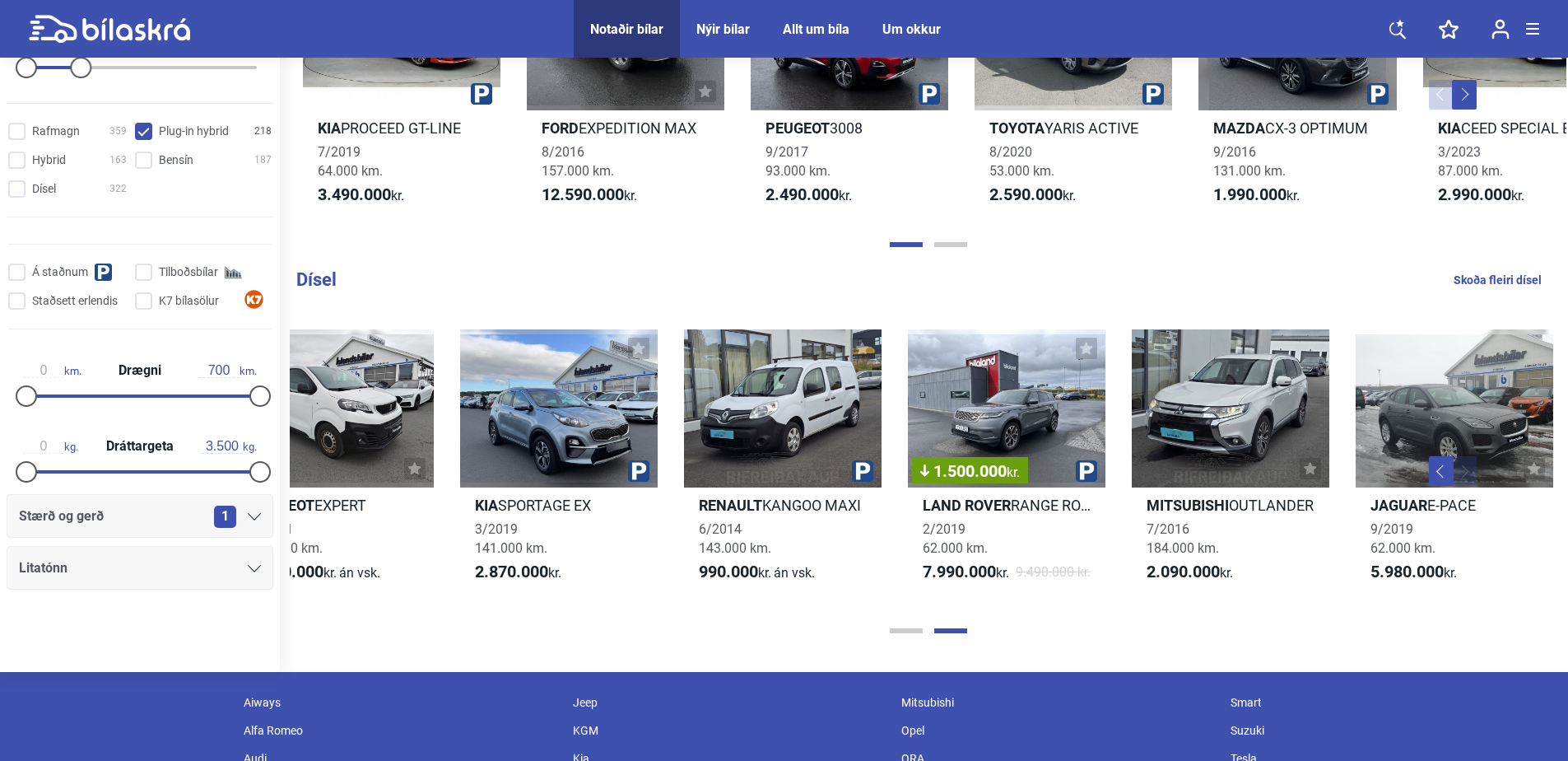
scroll to position [1857, 0]
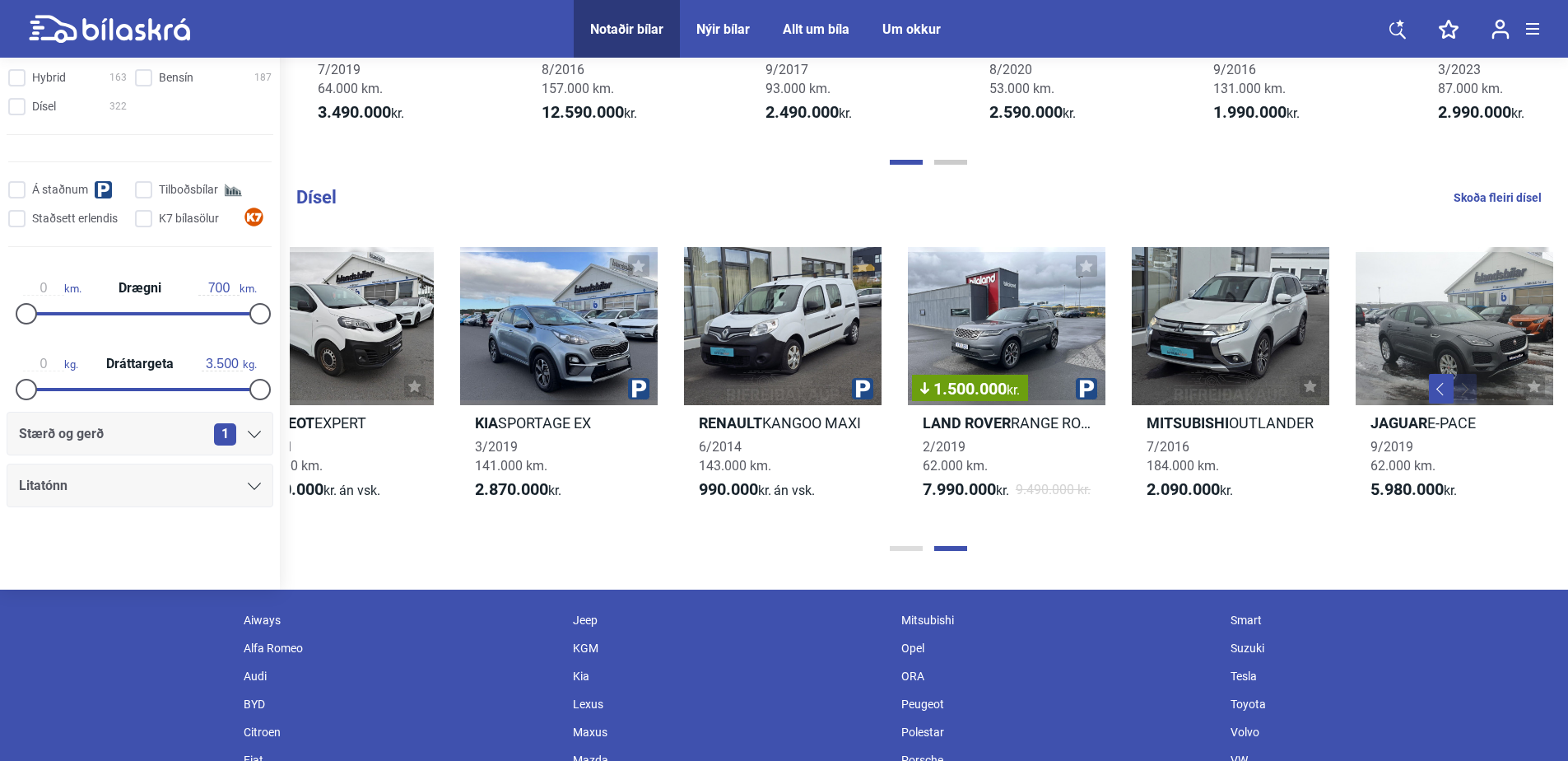
click at [894, 551] on button "Page 1" at bounding box center [906, 548] width 33 height 5
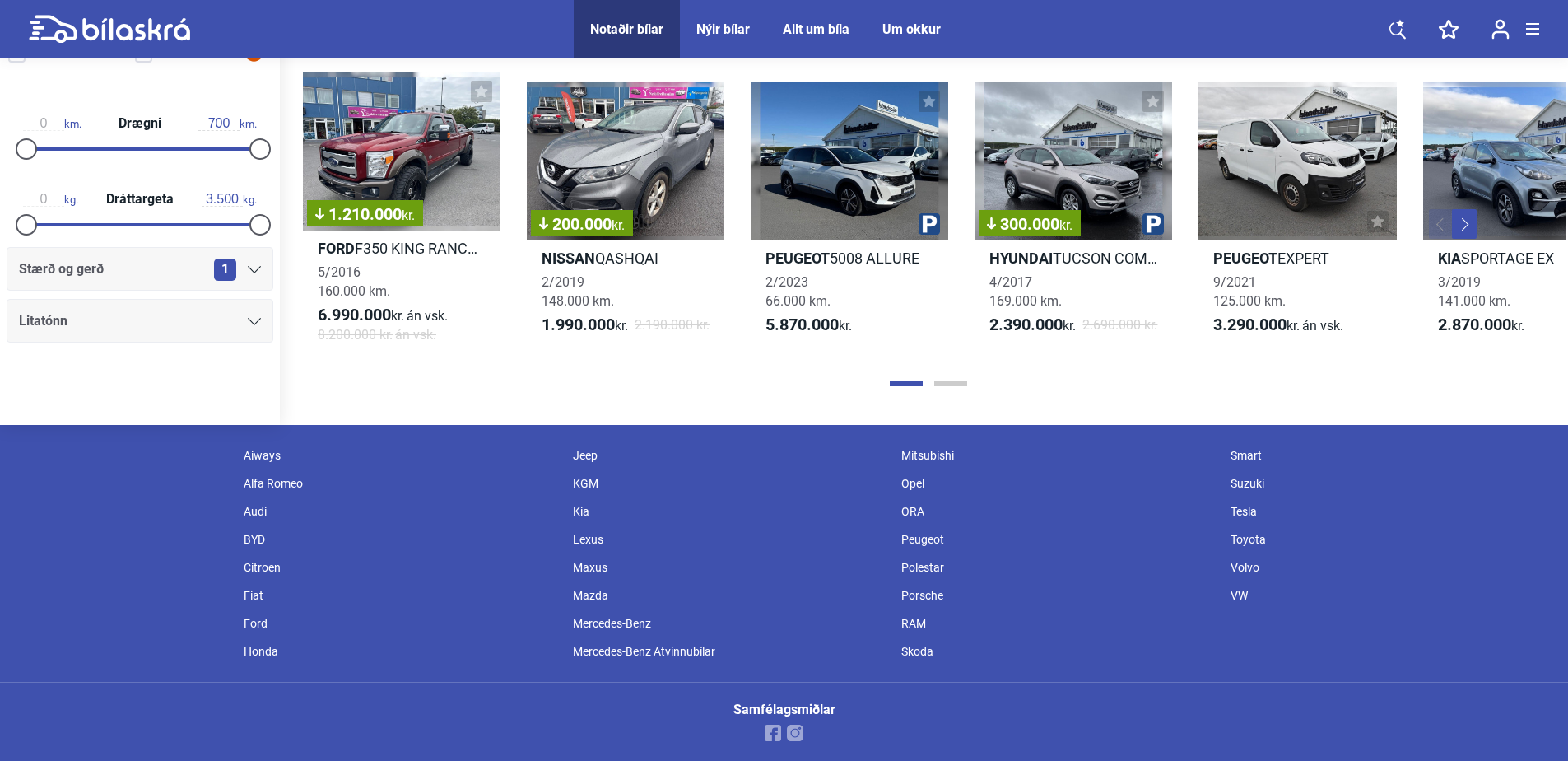
scroll to position [2083, 0]
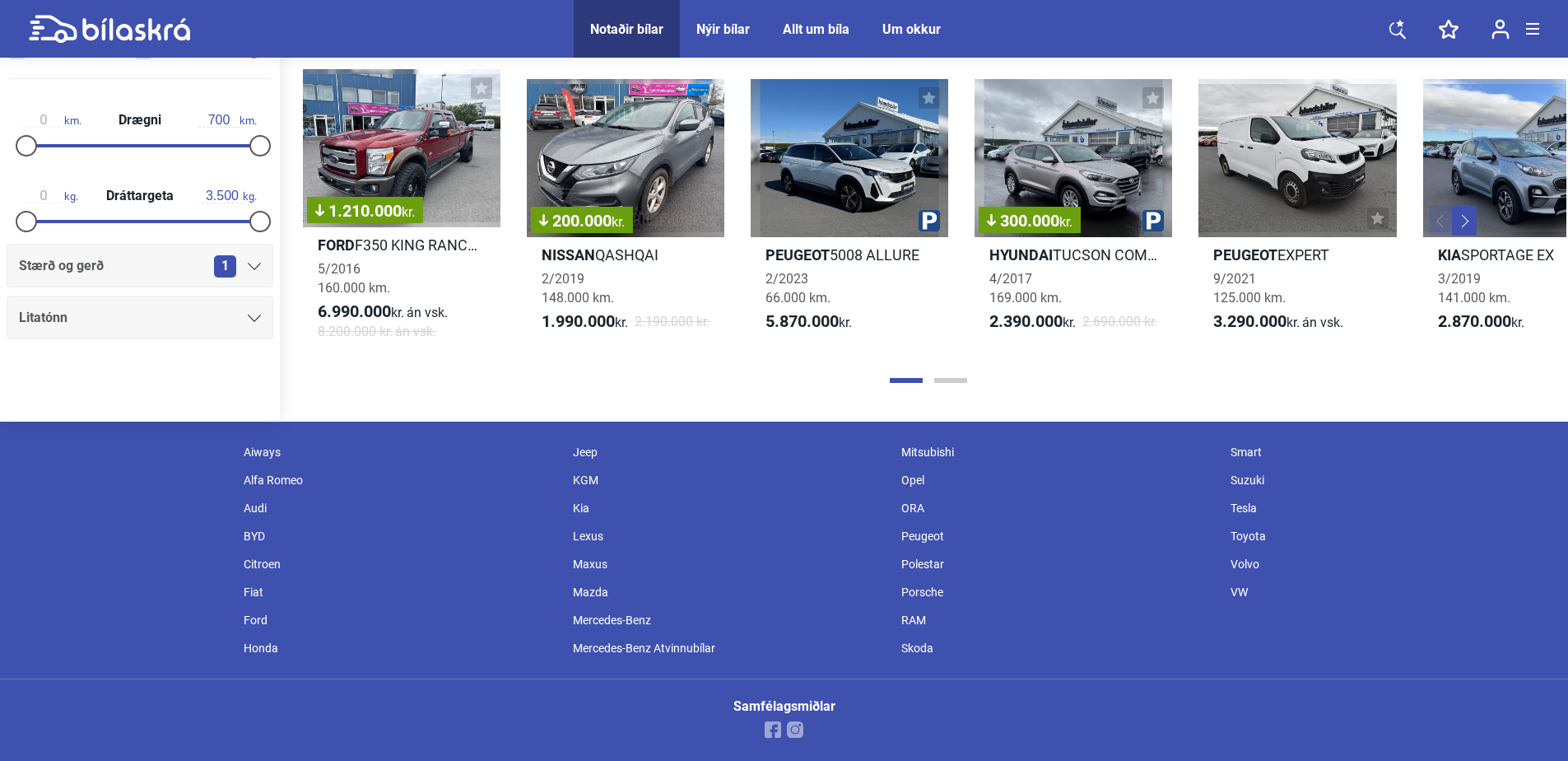
click at [927, 449] on div "Mitsubishi" at bounding box center [1058, 452] width 330 height 28
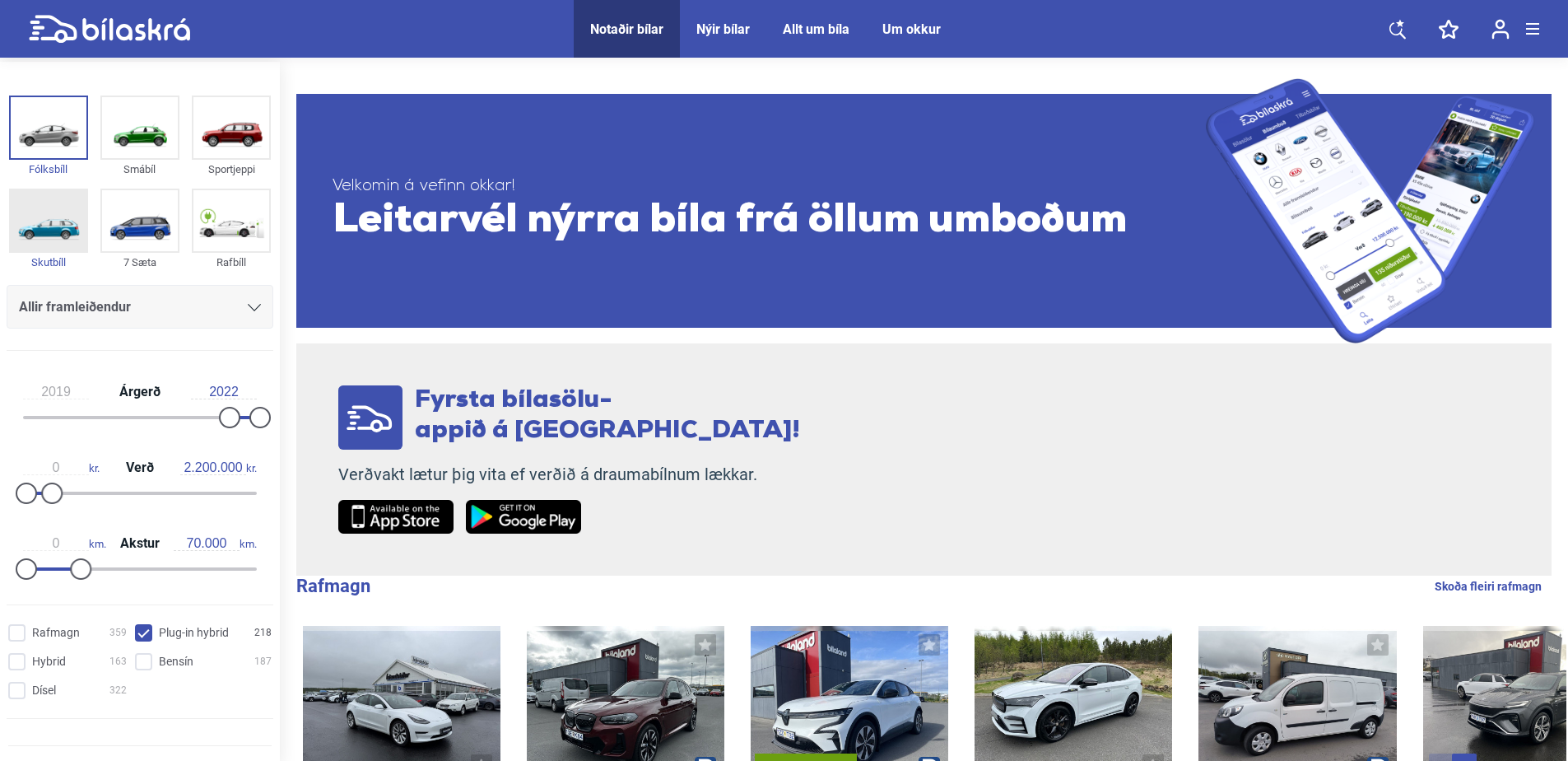
click at [68, 230] on img at bounding box center [49, 220] width 75 height 61
click at [50, 128] on img at bounding box center [49, 127] width 75 height 61
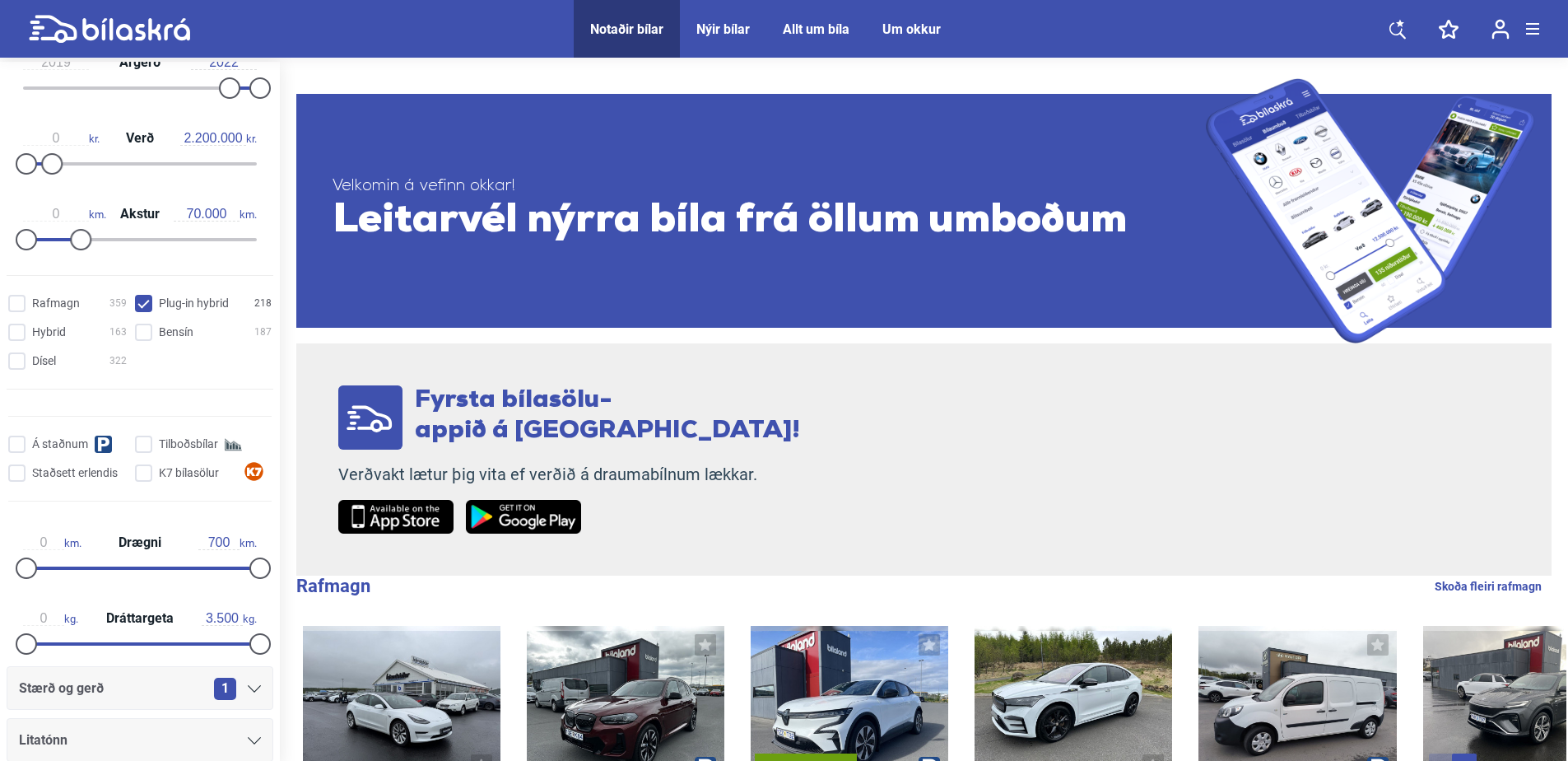
scroll to position [408, 0]
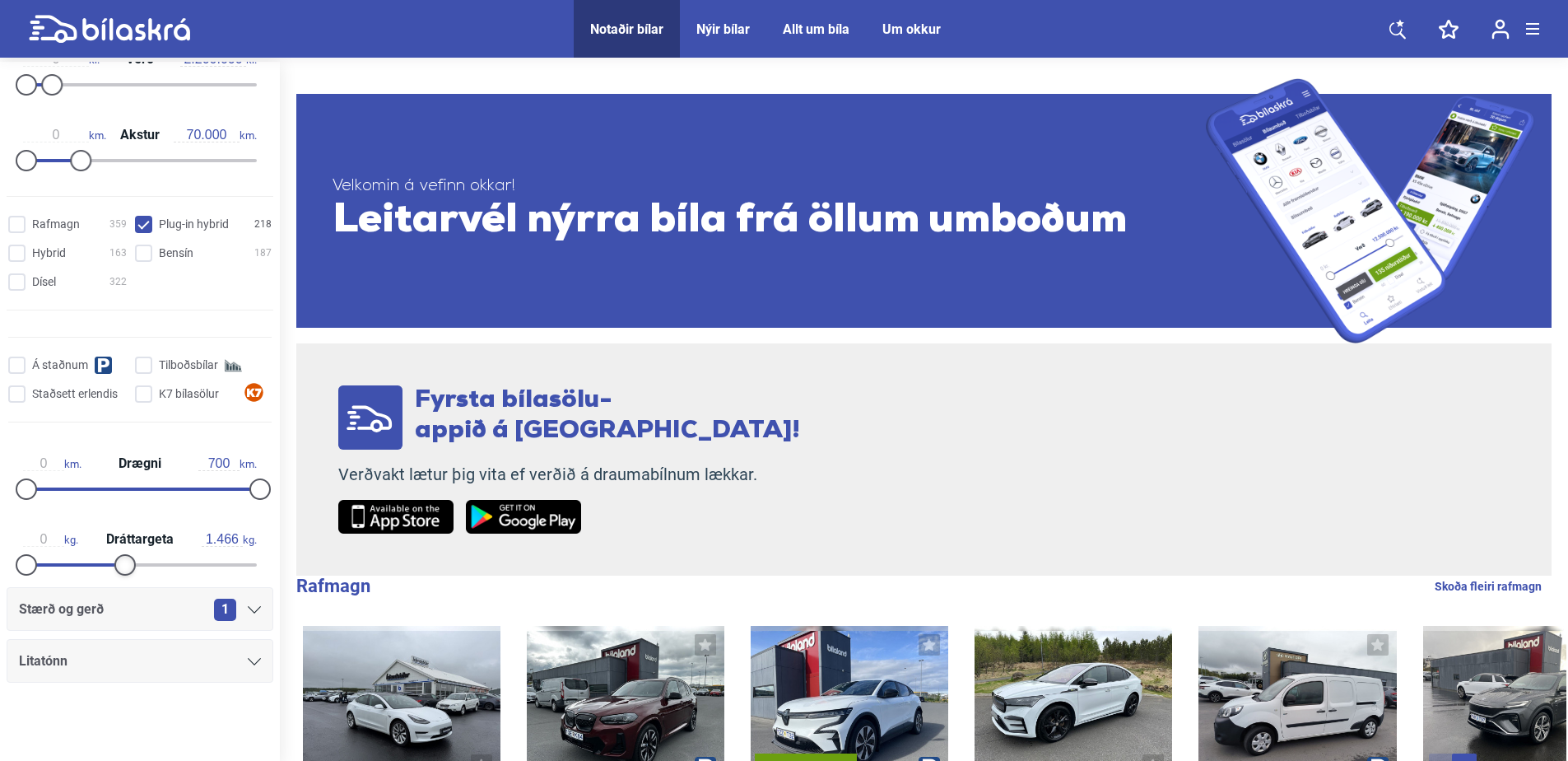
type input "1.453"
drag, startPoint x: 247, startPoint y: 559, endPoint x: 113, endPoint y: 569, distance: 134.4
click at [113, 569] on div at bounding box center [122, 565] width 21 height 21
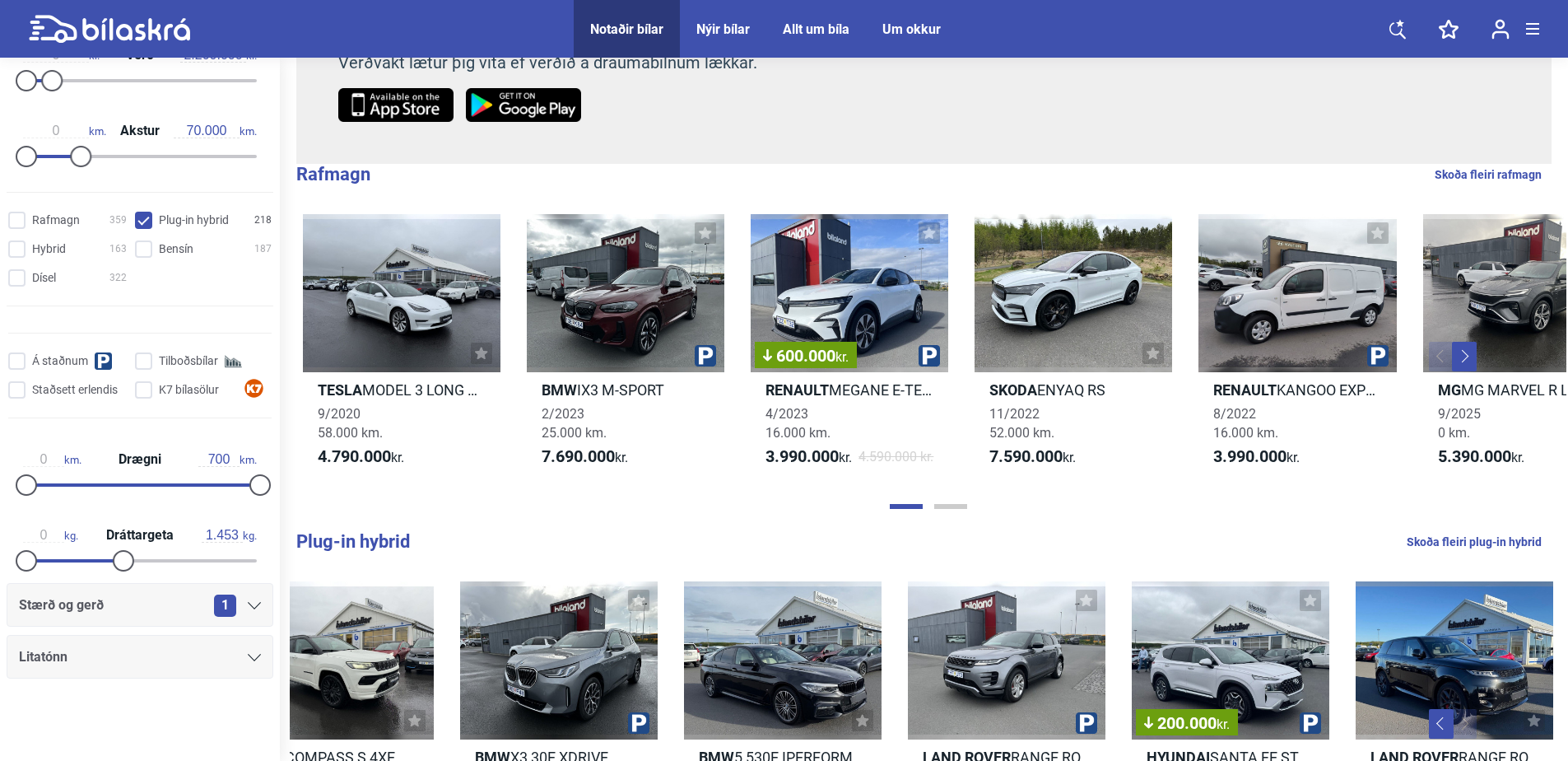
scroll to position [0, 0]
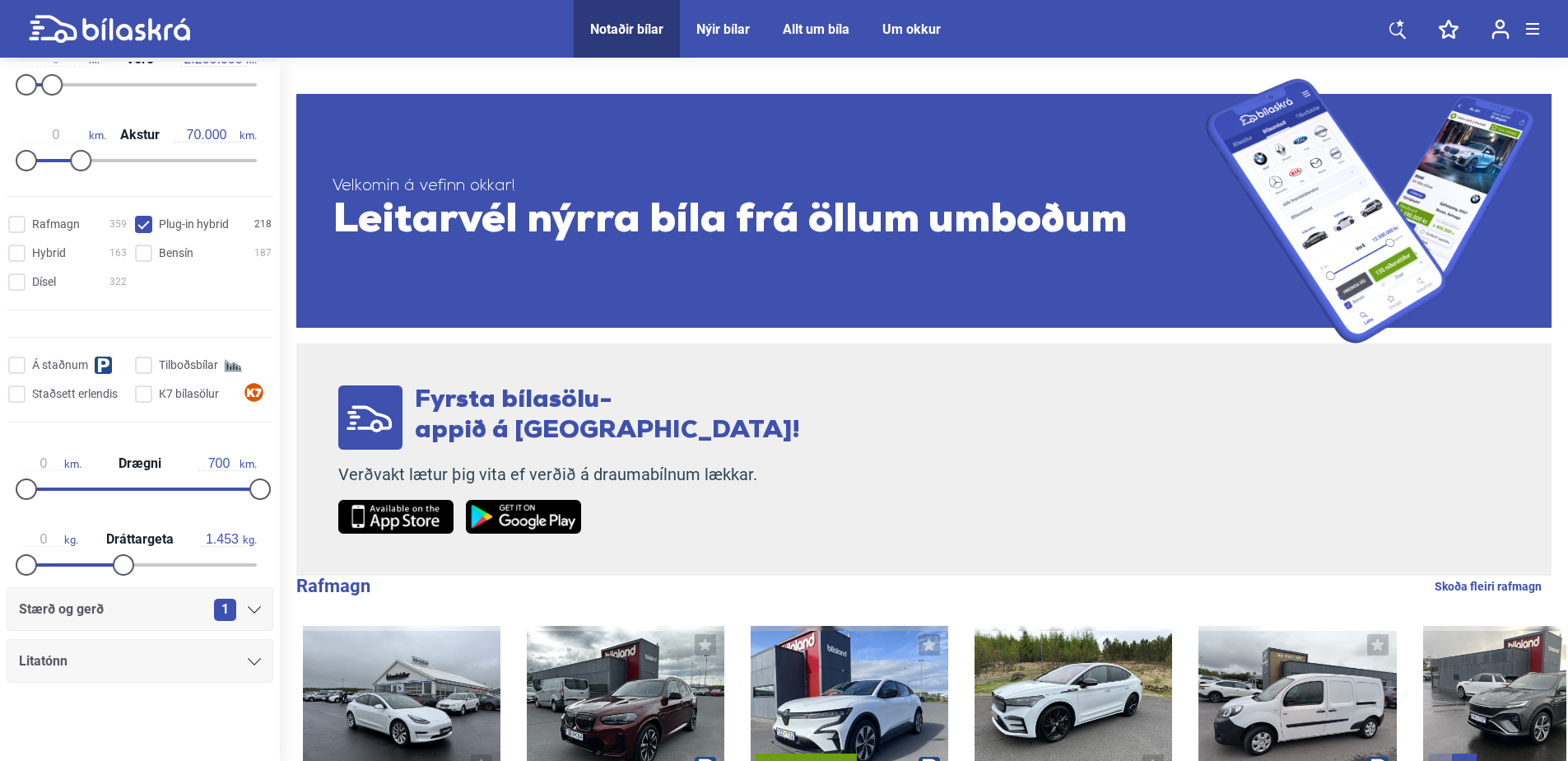
click at [144, 220] on hybrid "Plug-in hybrid 218" at bounding box center [205, 225] width 136 height 18
checkbox hybrid "false"
click at [14, 278] on input "Dísel 322" at bounding box center [70, 283] width 119 height 18
checkbox input "true"
click at [17, 218] on input "Rafmagn 359" at bounding box center [70, 225] width 119 height 18
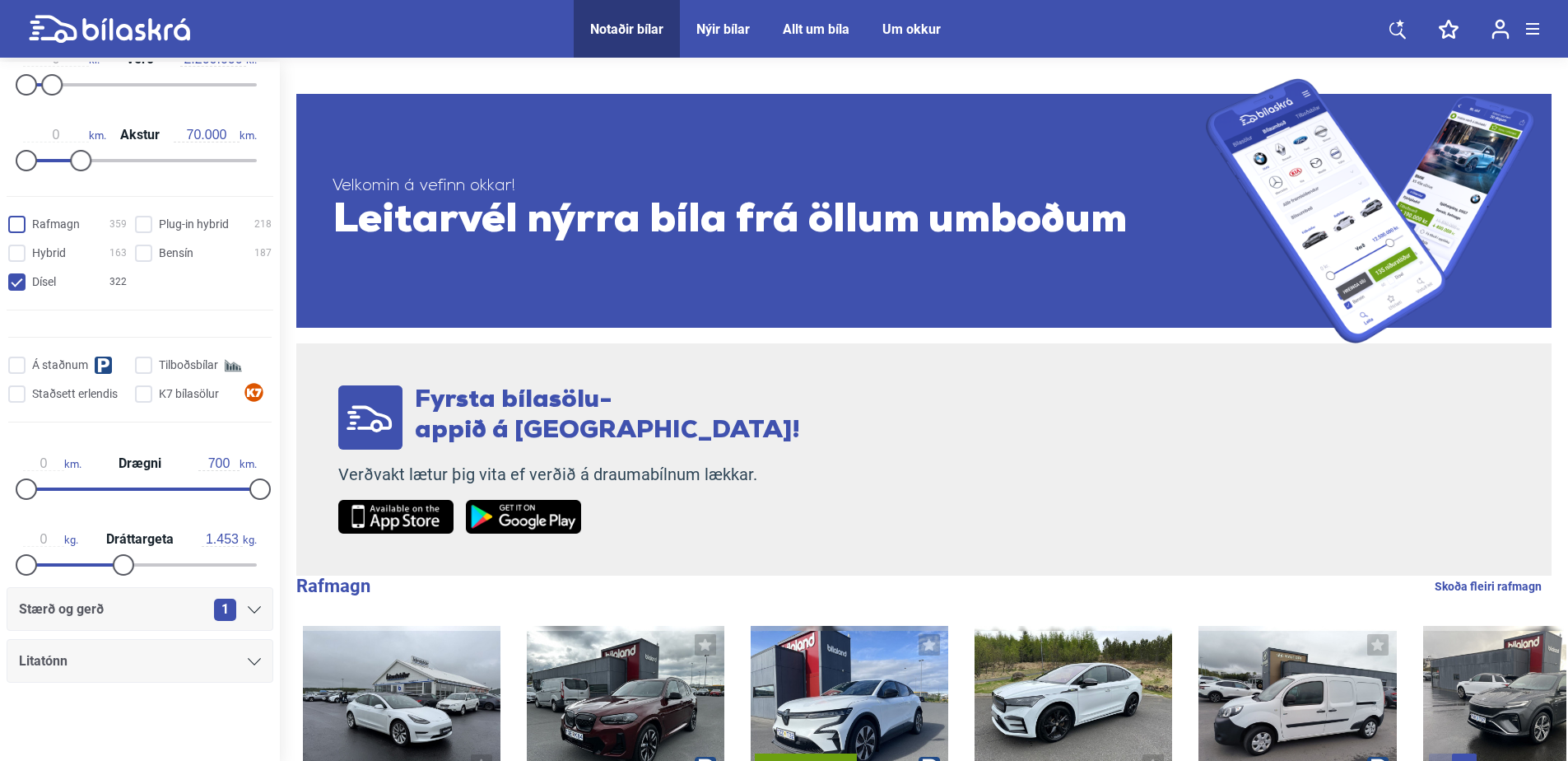
checkbox input "true"
click at [144, 248] on input "Bensín 187" at bounding box center [205, 253] width 136 height 18
checkbox input "true"
click at [137, 221] on hybrid "Plug-in hybrid 218" at bounding box center [205, 225] width 136 height 18
checkbox hybrid "true"
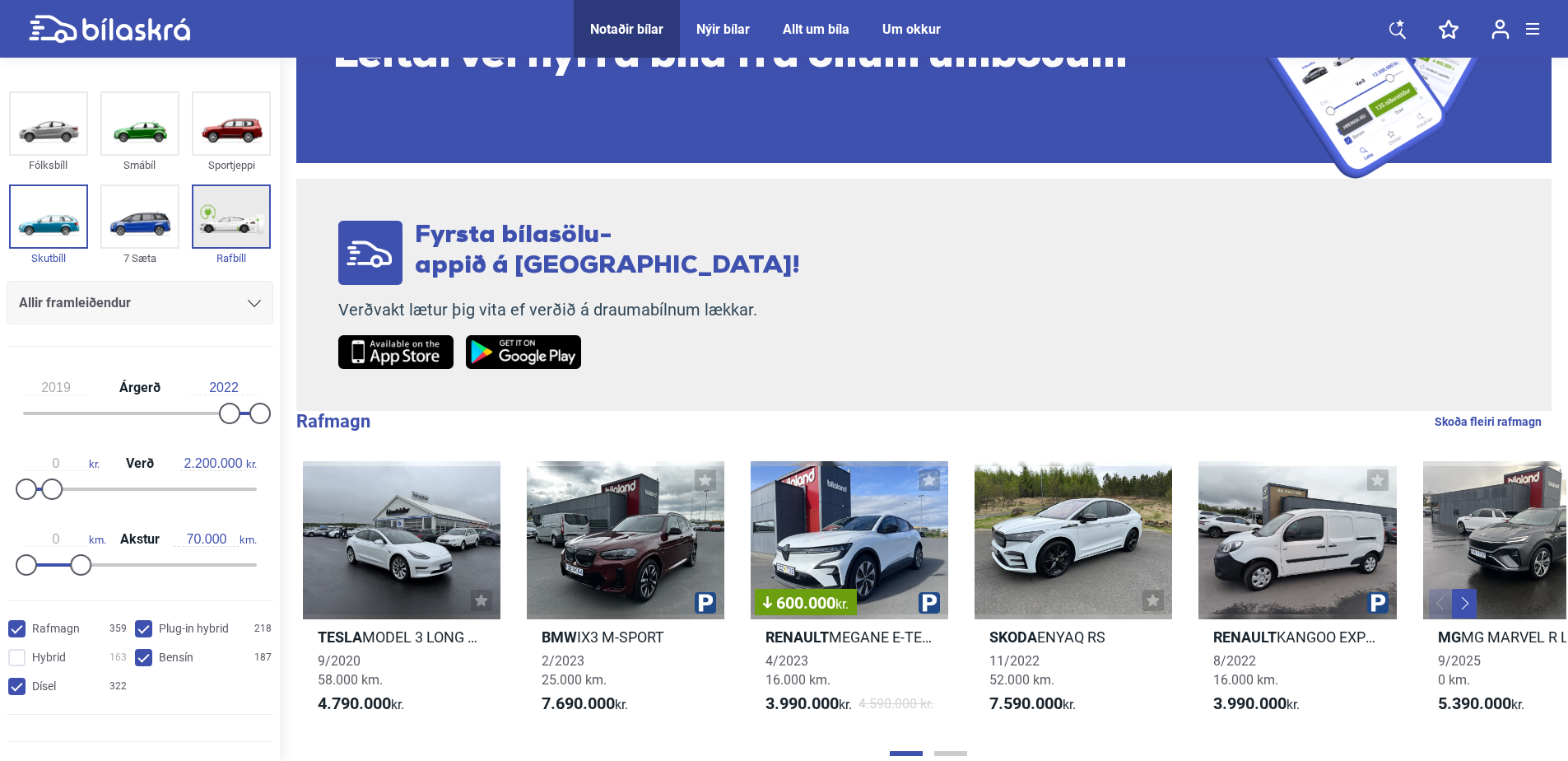
click at [233, 219] on img at bounding box center [231, 217] width 75 height 61
checkbox input "false"
click at [128, 130] on img at bounding box center [140, 123] width 75 height 61
click at [620, 29] on div "Notaðir bílar" at bounding box center [627, 29] width 74 height 16
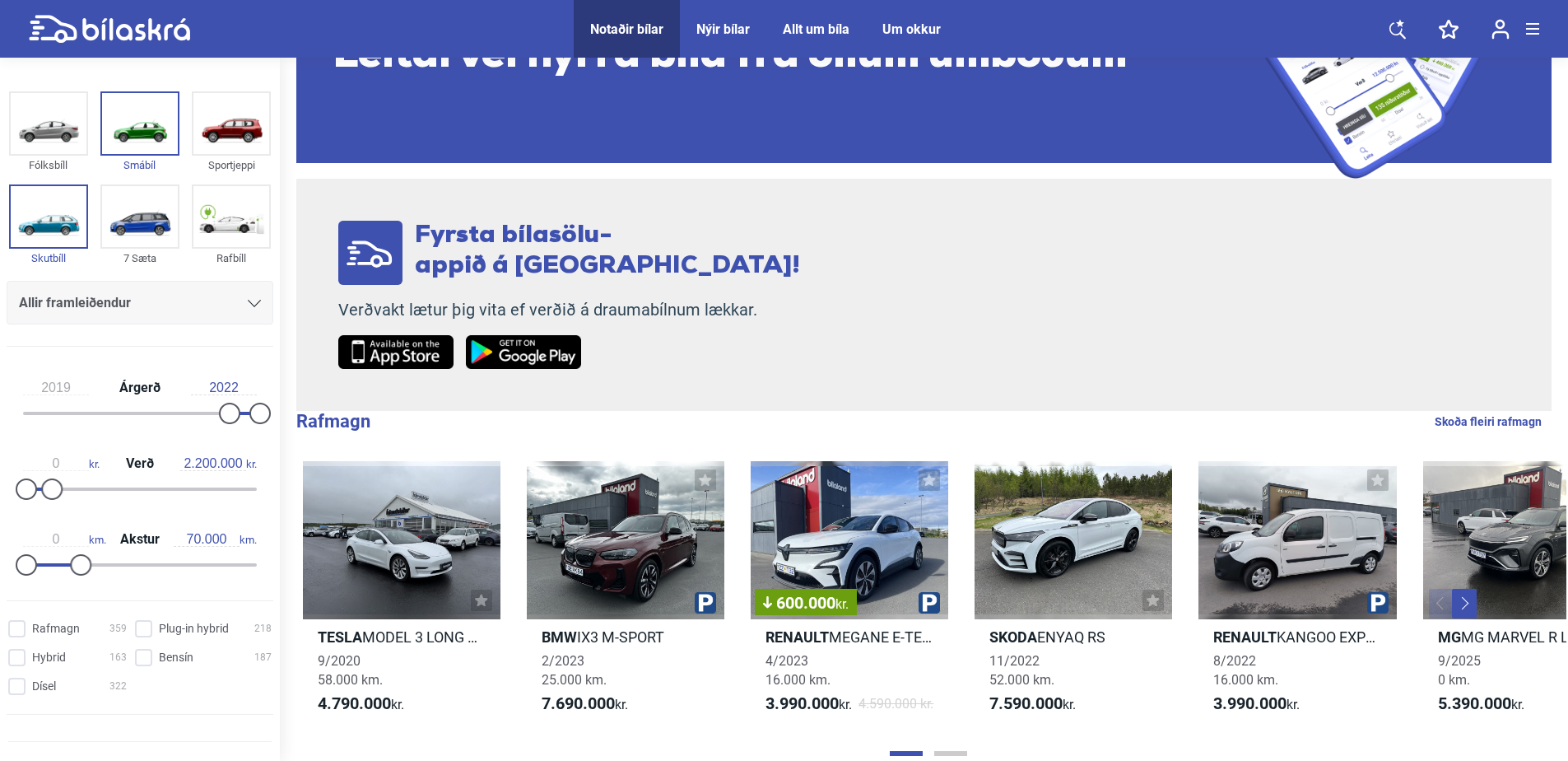
type input "1999"
type input "20.000.000"
type input "300.000"
checkbox hybrid "false"
checkbox input "false"
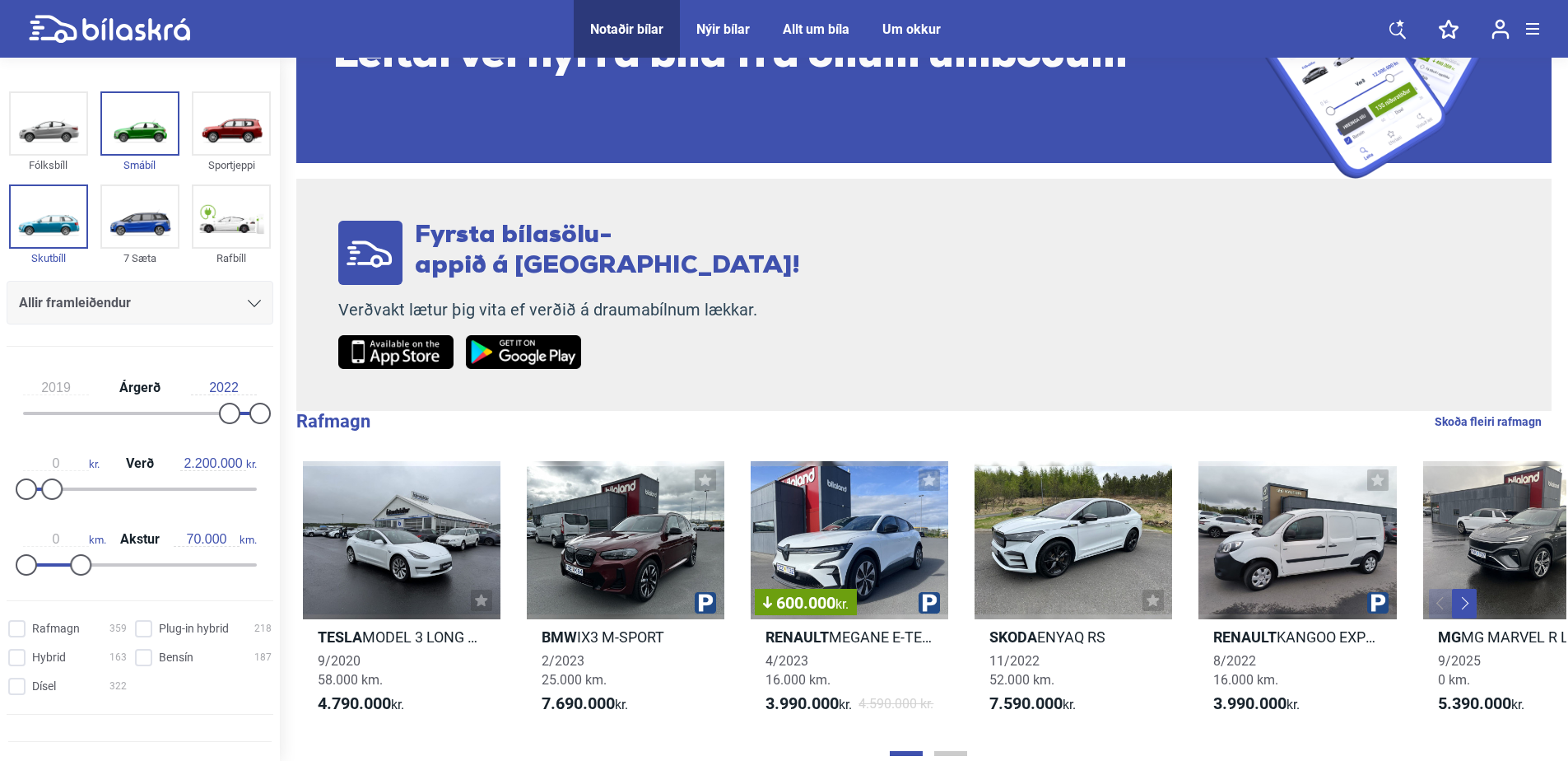
checkbox input "false"
type input "3.500"
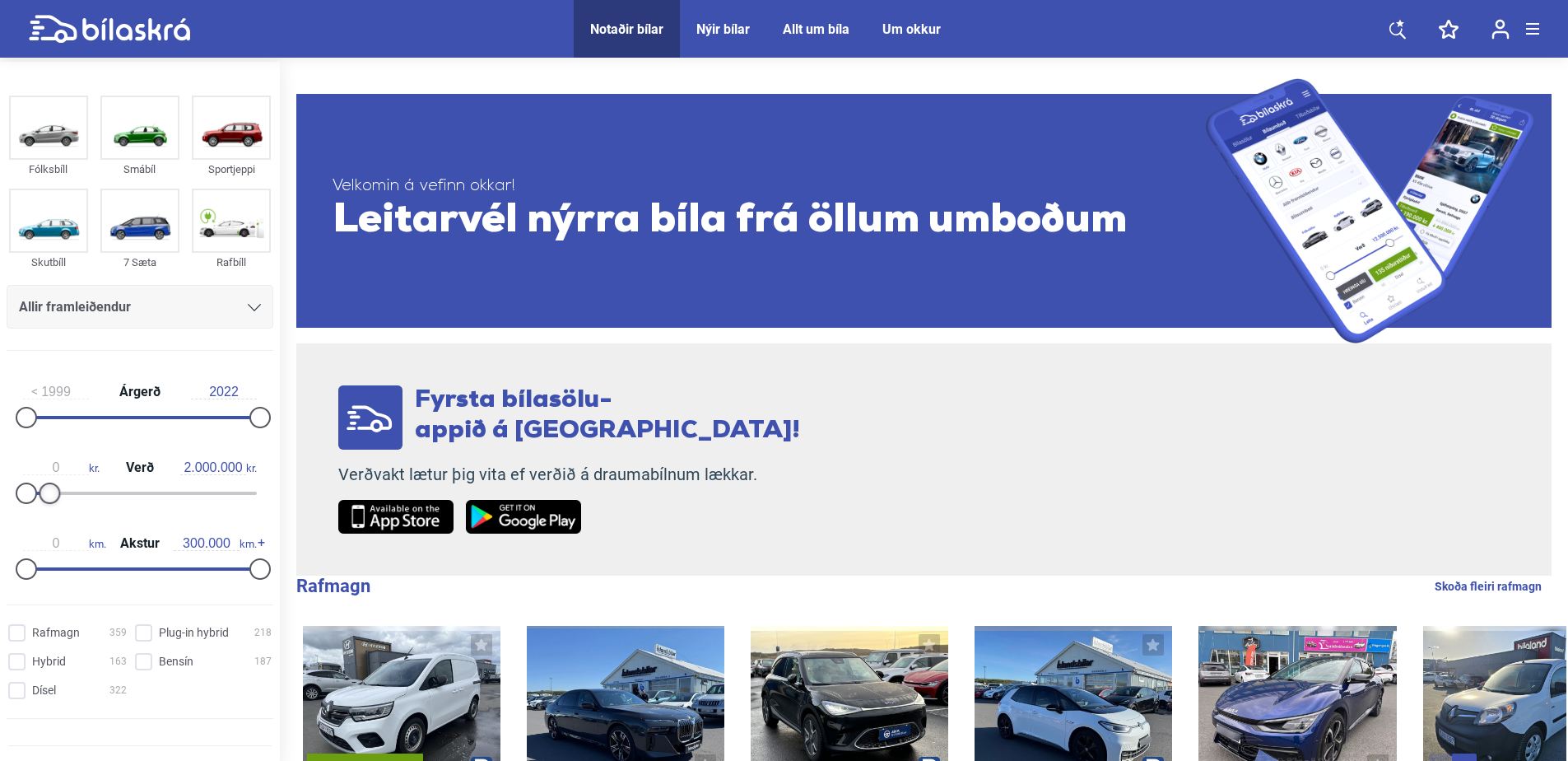
drag, startPoint x: 251, startPoint y: 485, endPoint x: 42, endPoint y: 495, distance: 209.2
click at [45, 495] on div at bounding box center [49, 493] width 21 height 21
type input "1.900.000"
type input "110.000"
drag, startPoint x: 252, startPoint y: 565, endPoint x: 105, endPoint y: 556, distance: 147.3
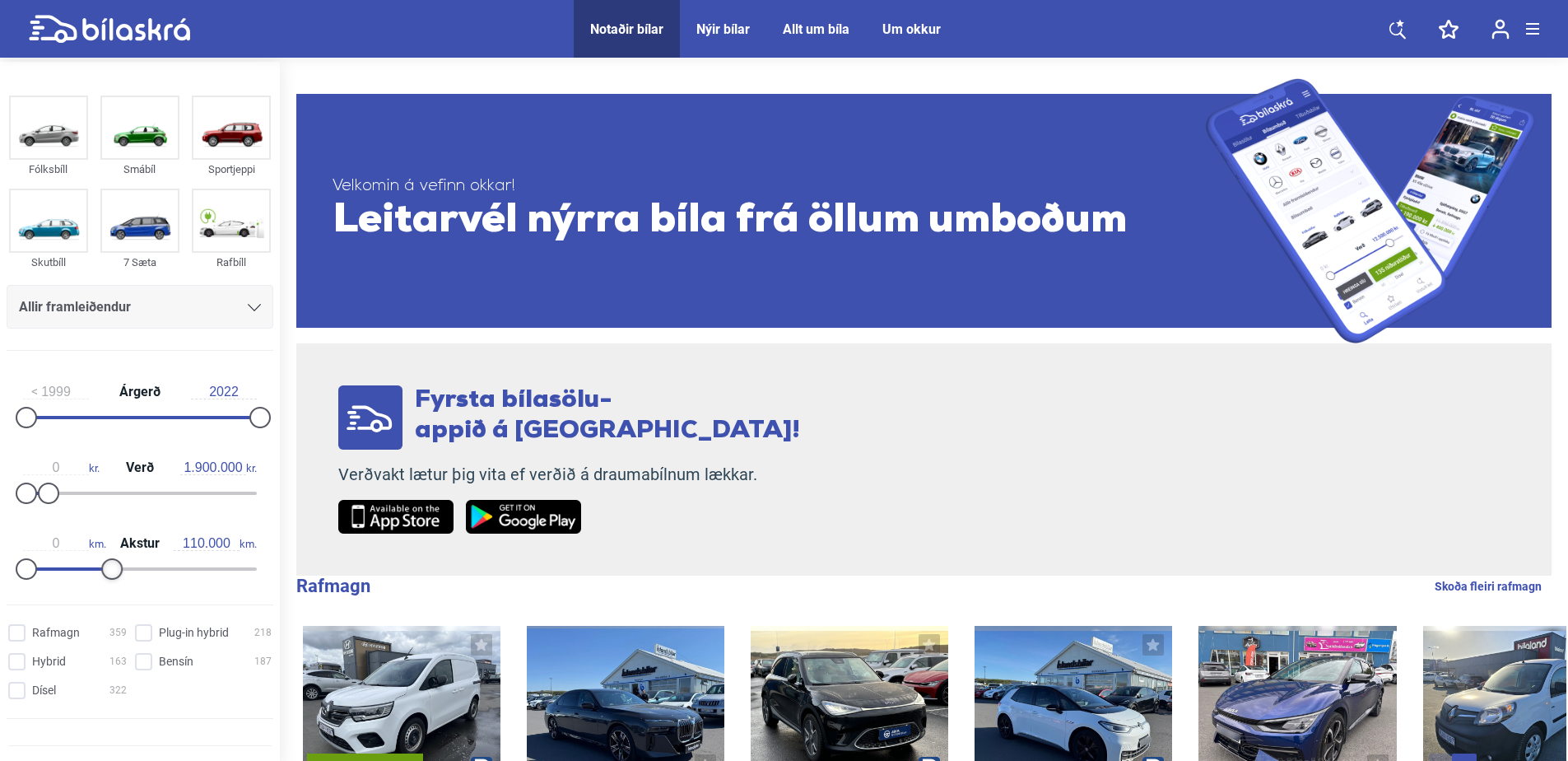
click at [107, 556] on div "0 km. Akstur 110.000 km." at bounding box center [140, 554] width 267 height 76
click at [17, 627] on input "Rafmagn 359" at bounding box center [70, 633] width 119 height 18
checkbox input "true"
click at [139, 631] on hybrid "Plug-in hybrid 218" at bounding box center [205, 633] width 136 height 18
checkbox hybrid "true"
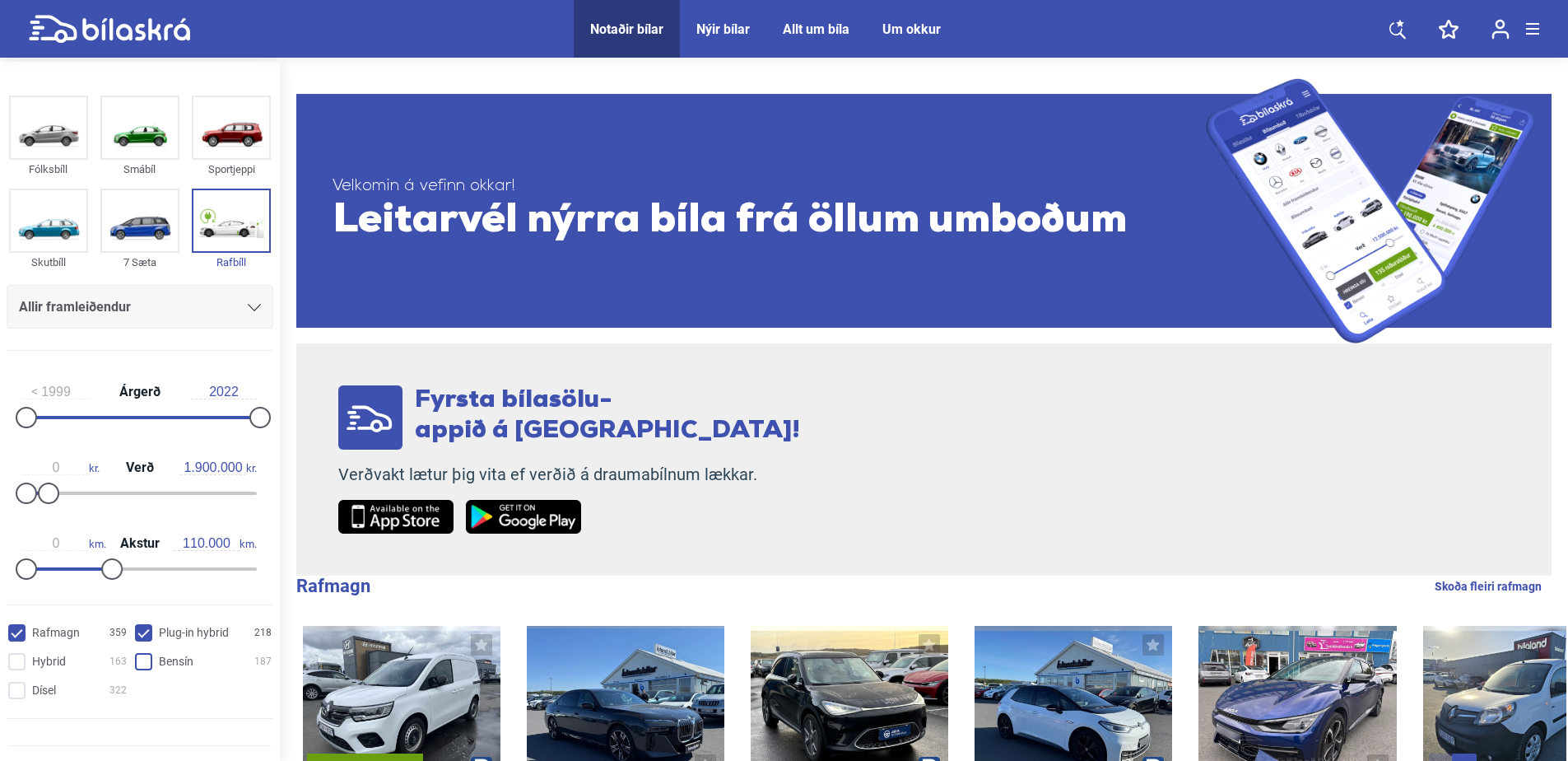
click at [144, 657] on input "Bensín 187" at bounding box center [205, 662] width 136 height 18
checkbox input "true"
click at [11, 685] on input "Dísel 322" at bounding box center [70, 691] width 119 height 18
checkbox input "true"
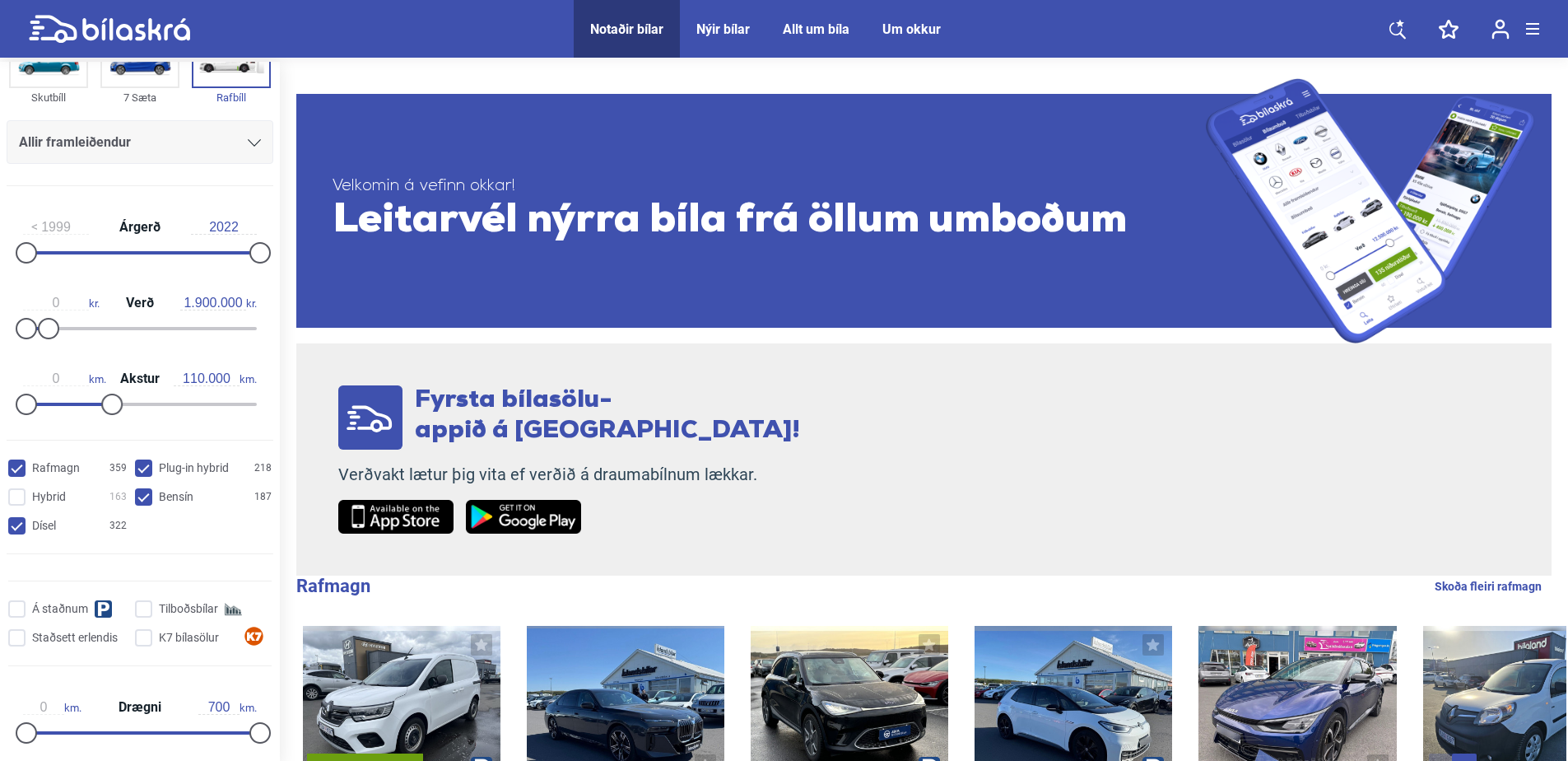
scroll to position [247, 0]
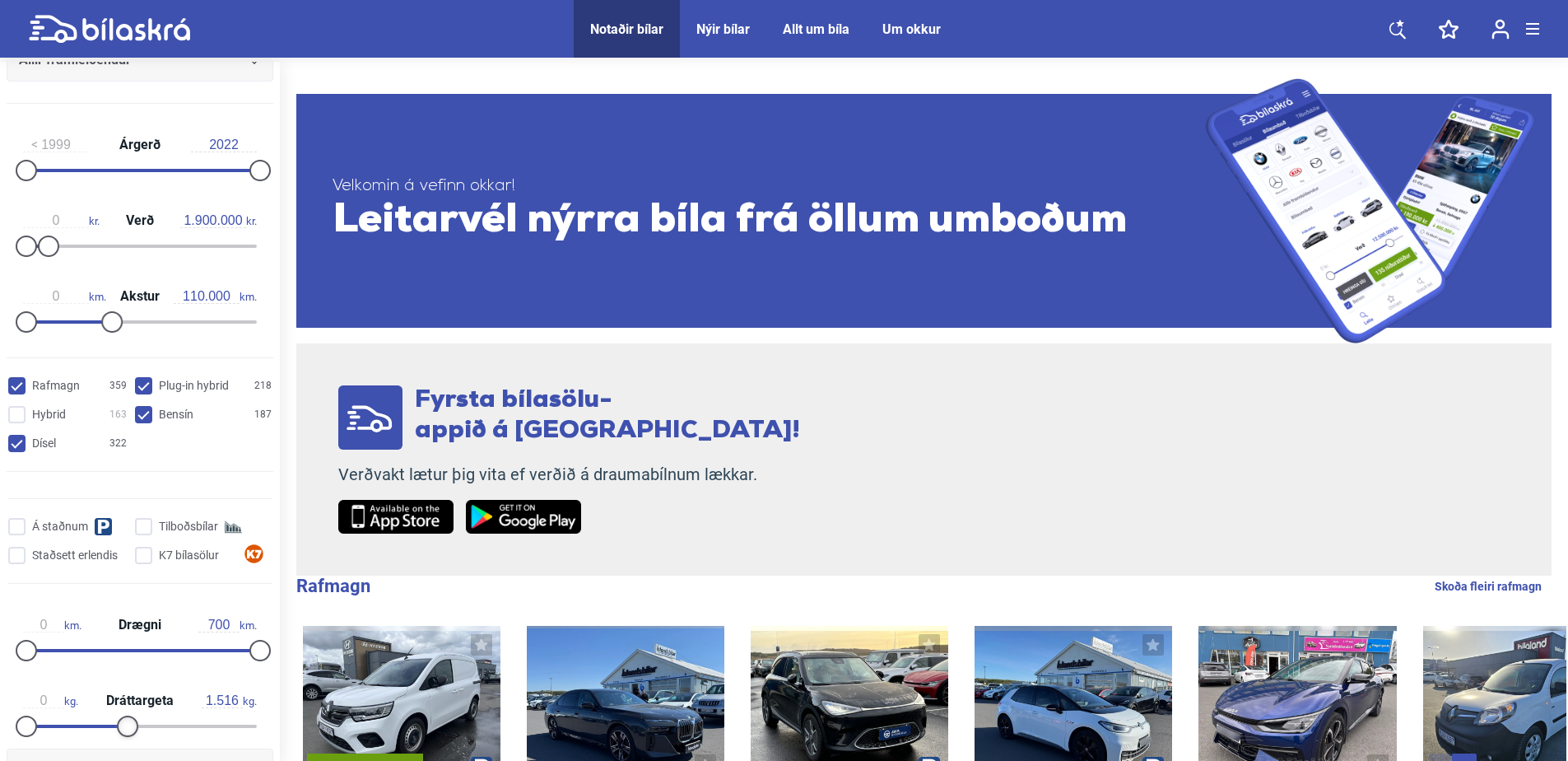
drag, startPoint x: 250, startPoint y: 719, endPoint x: 122, endPoint y: 722, distance: 128.0
click at [122, 722] on div at bounding box center [127, 726] width 21 height 21
type input "1.542"
type input "447"
drag, startPoint x: 250, startPoint y: 645, endPoint x: 168, endPoint y: 649, distance: 82.1
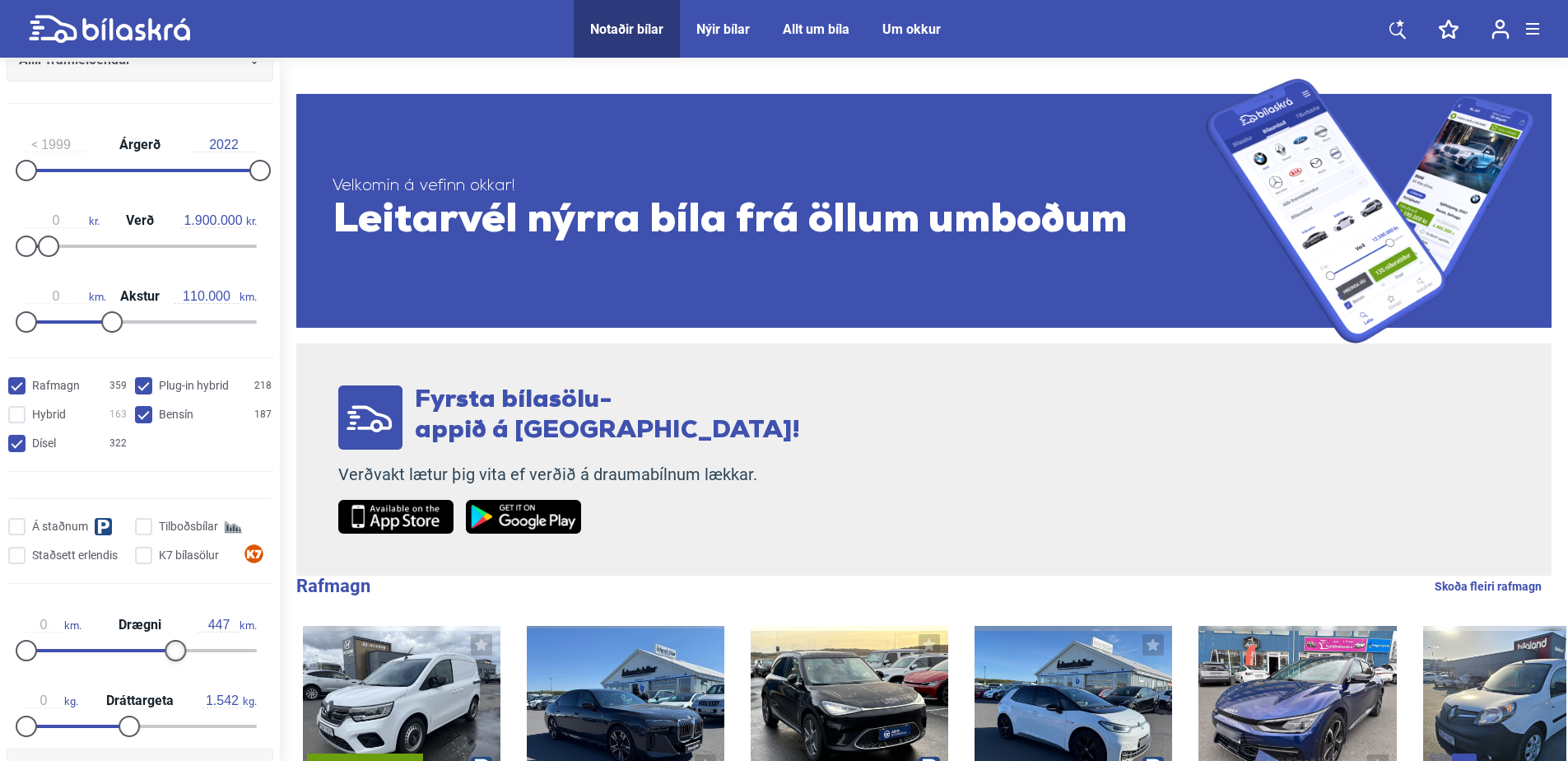
click at [168, 649] on div at bounding box center [175, 650] width 21 height 21
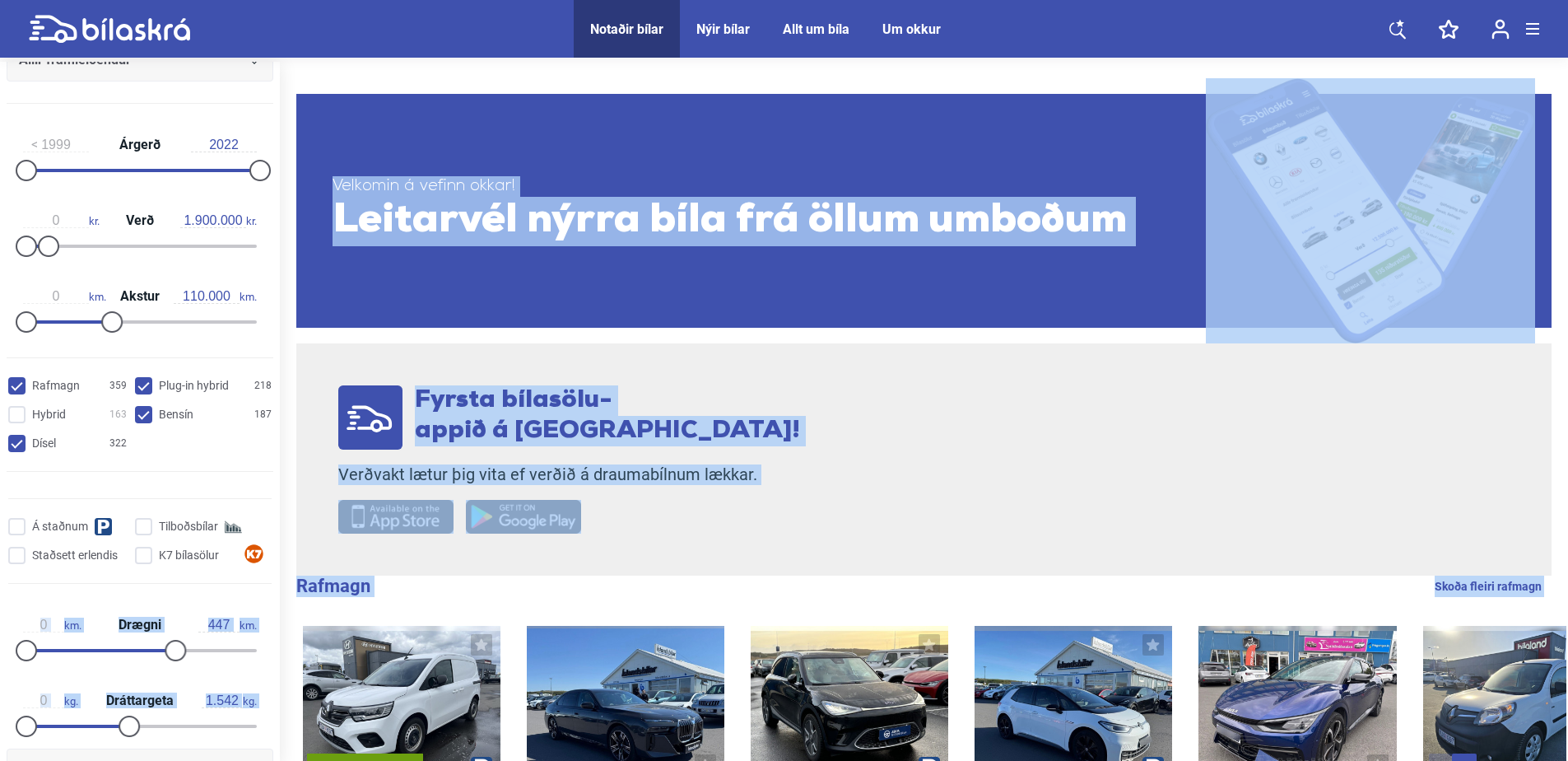
drag, startPoint x: 273, startPoint y: 524, endPoint x: 302, endPoint y: 678, distance: 156.7
click at [585, 564] on div "Fyrsta bílasölu- appið á [GEOGRAPHIC_DATA]! Verðvakt lætur þig vita ef verðið á…" at bounding box center [569, 460] width 546 height 232
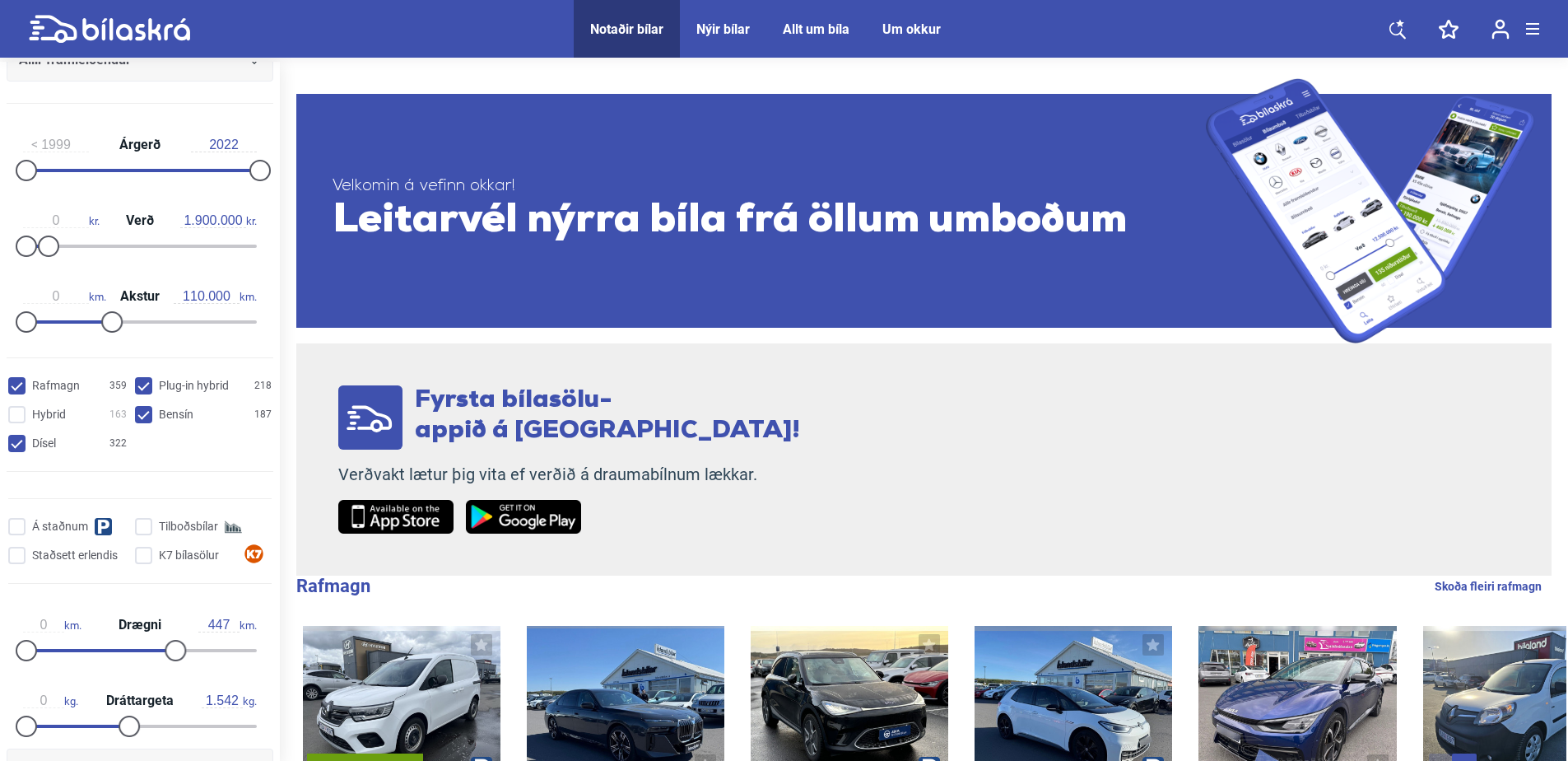
click at [246, 462] on div "Rafmagn 359 Plug-in hybrid 218 Hybrid 163 Bensín 187 Dísel 322 Á staðnum Tilboð…" at bounding box center [140, 484] width 280 height 226
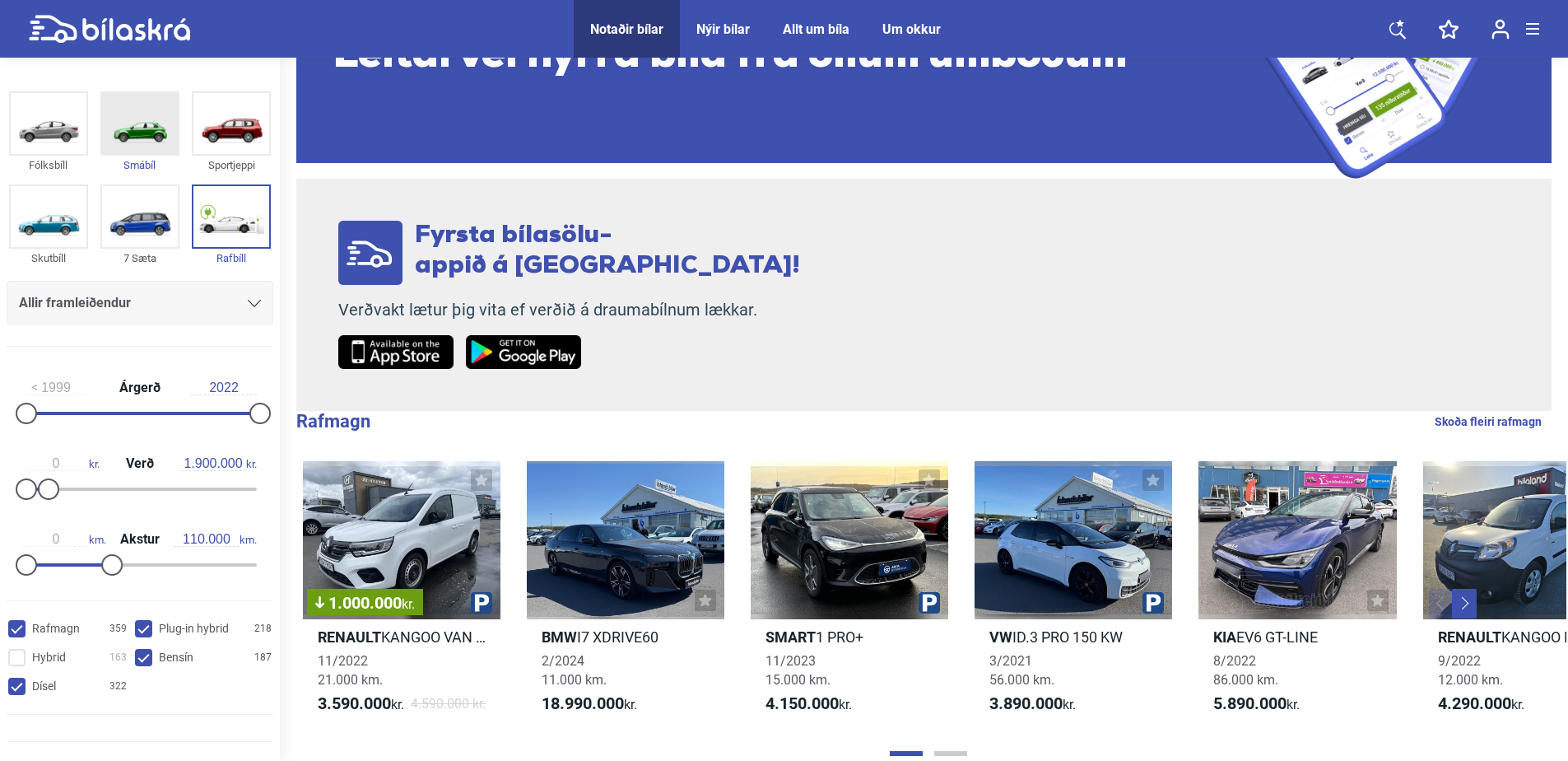
click at [122, 135] on img at bounding box center [140, 123] width 75 height 61
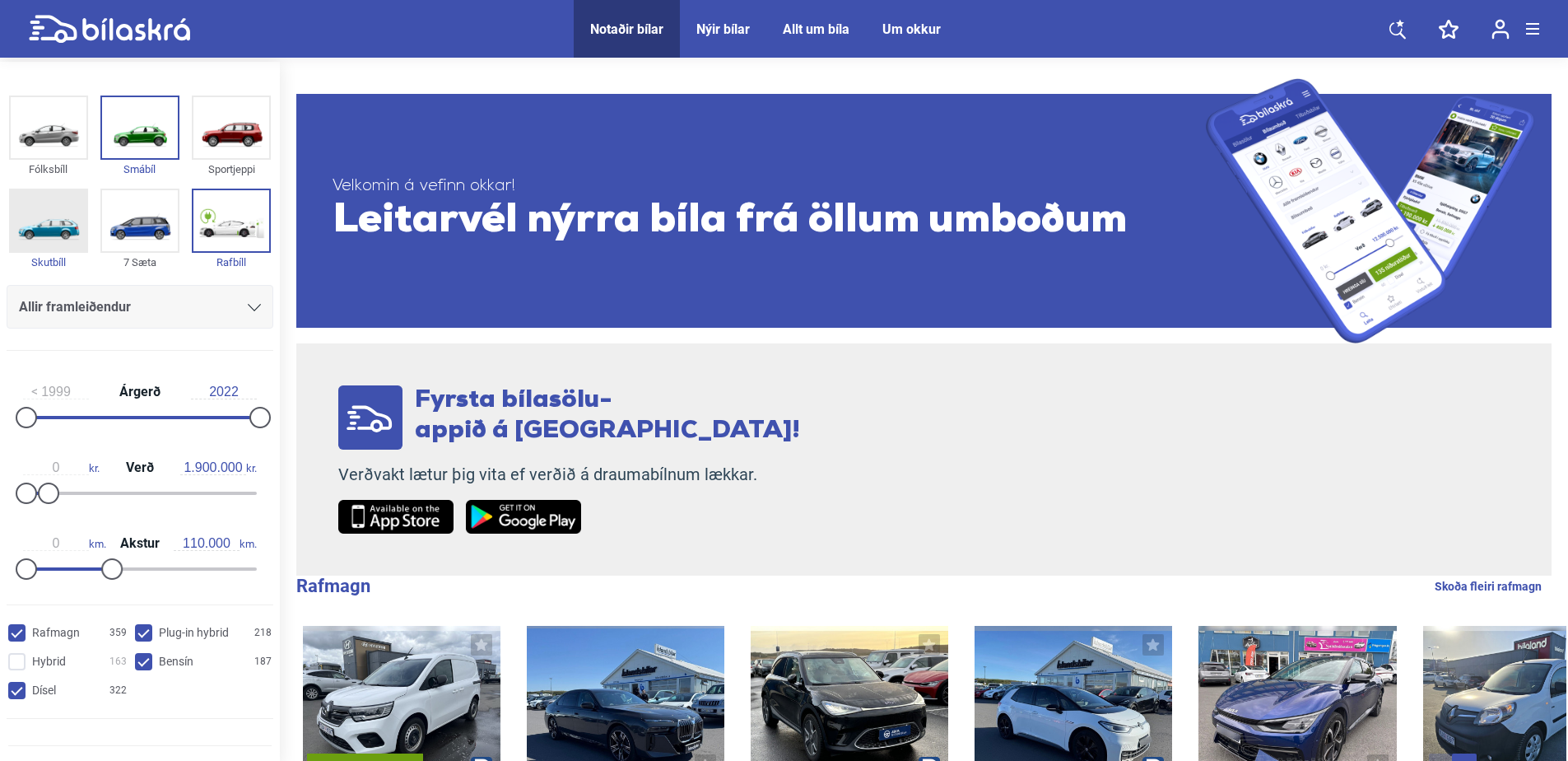
click at [37, 237] on img at bounding box center [49, 220] width 75 height 61
click at [229, 216] on img at bounding box center [231, 220] width 75 height 61
click at [212, 211] on img at bounding box center [231, 220] width 75 height 61
click at [204, 214] on img at bounding box center [231, 220] width 75 height 61
checkbox input "false"
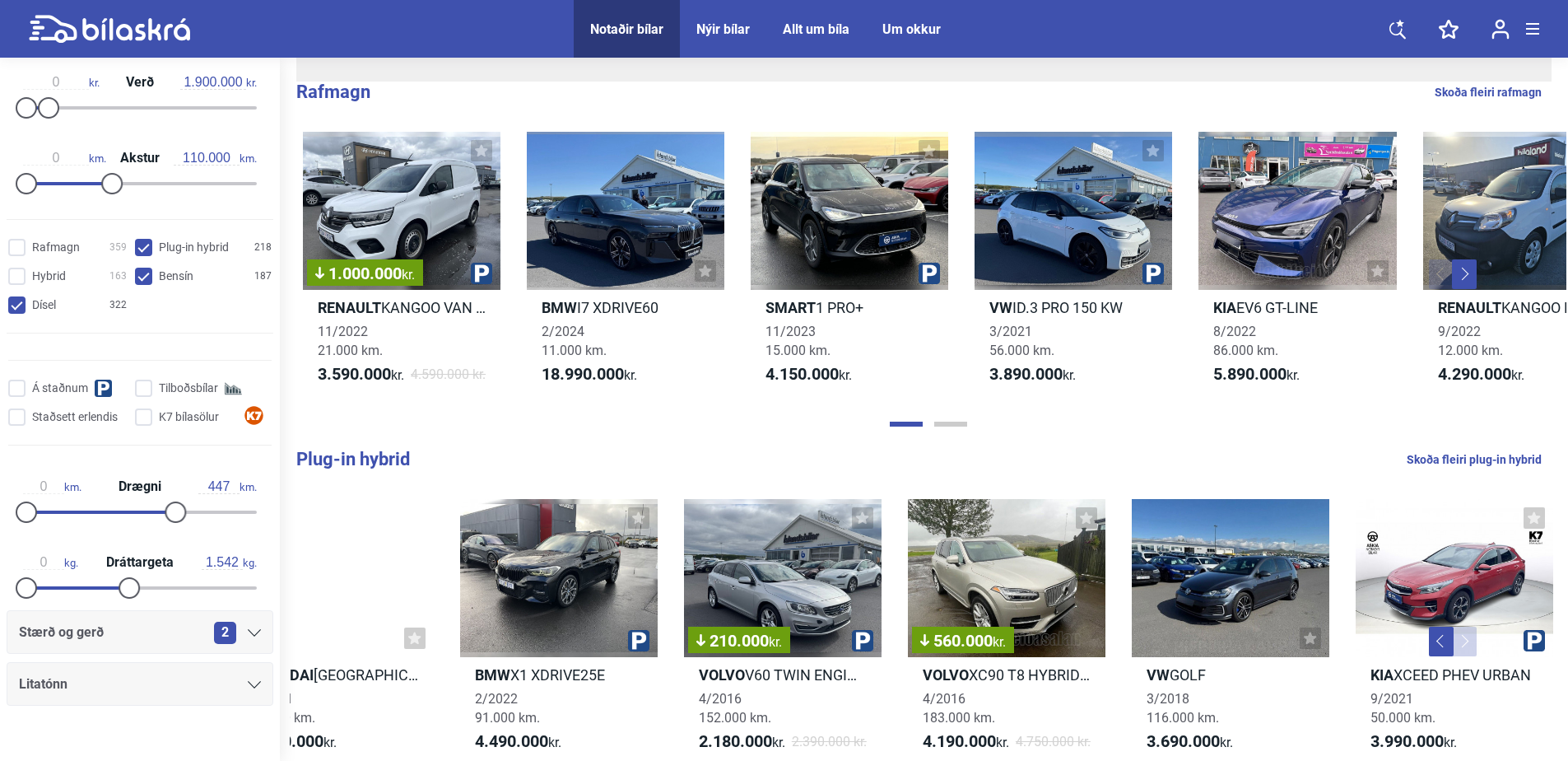
scroll to position [408, 0]
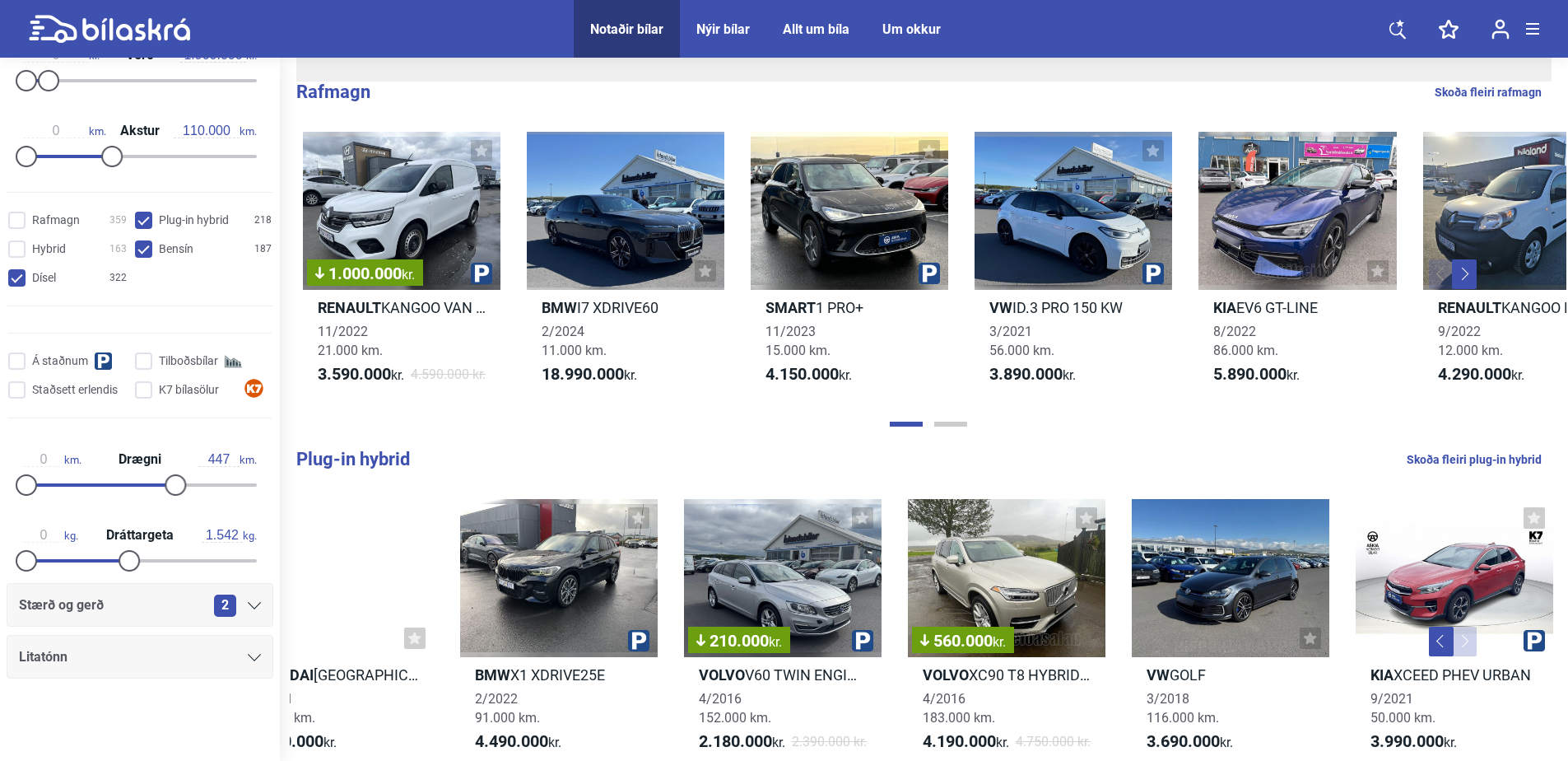
click at [215, 607] on span "2" at bounding box center [225, 605] width 22 height 22
click at [248, 604] on icon at bounding box center [254, 605] width 13 height 7
click at [41, 601] on span "Stærð og gerð" at bounding box center [62, 604] width 85 height 23
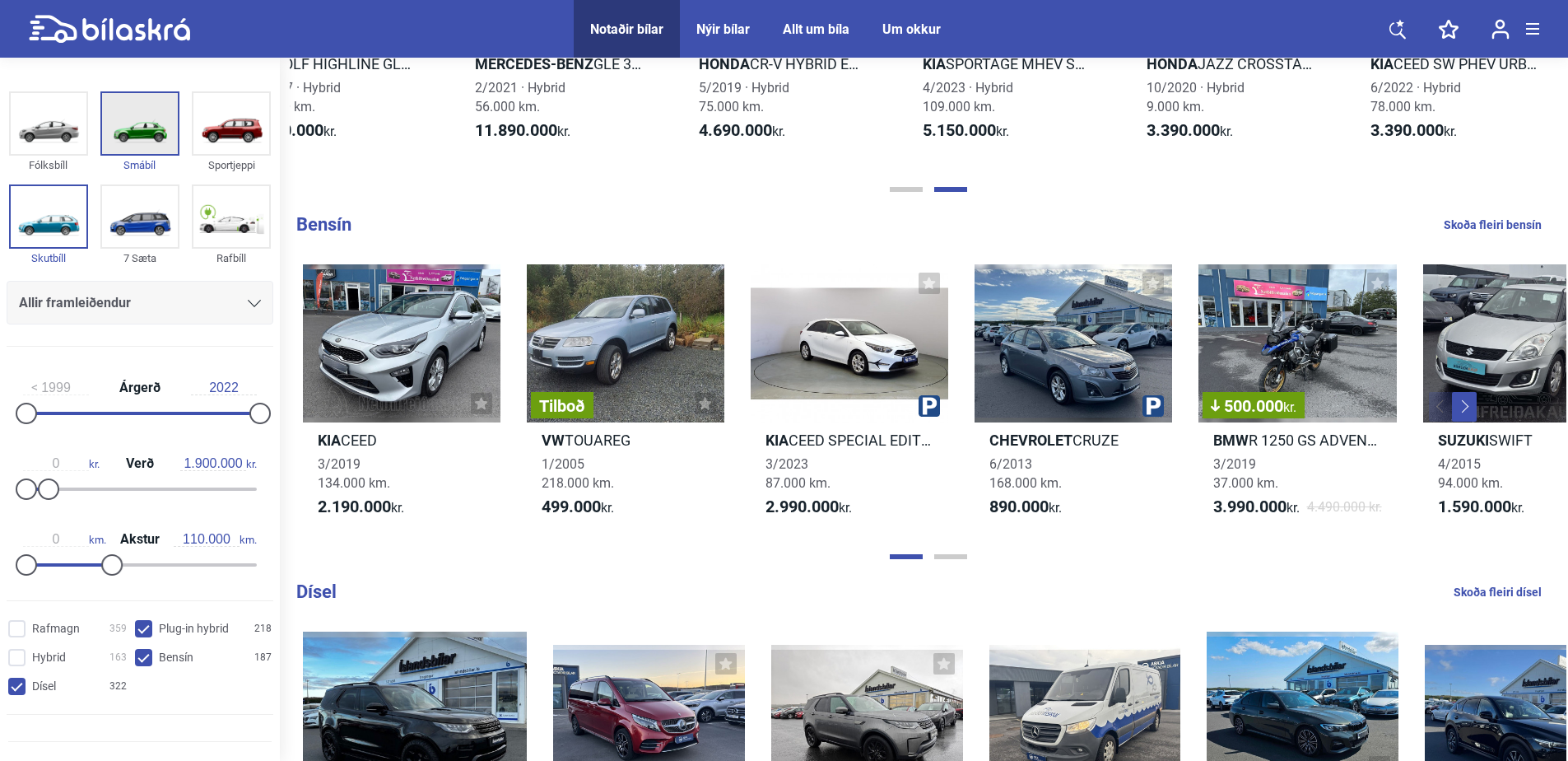
scroll to position [1400, 0]
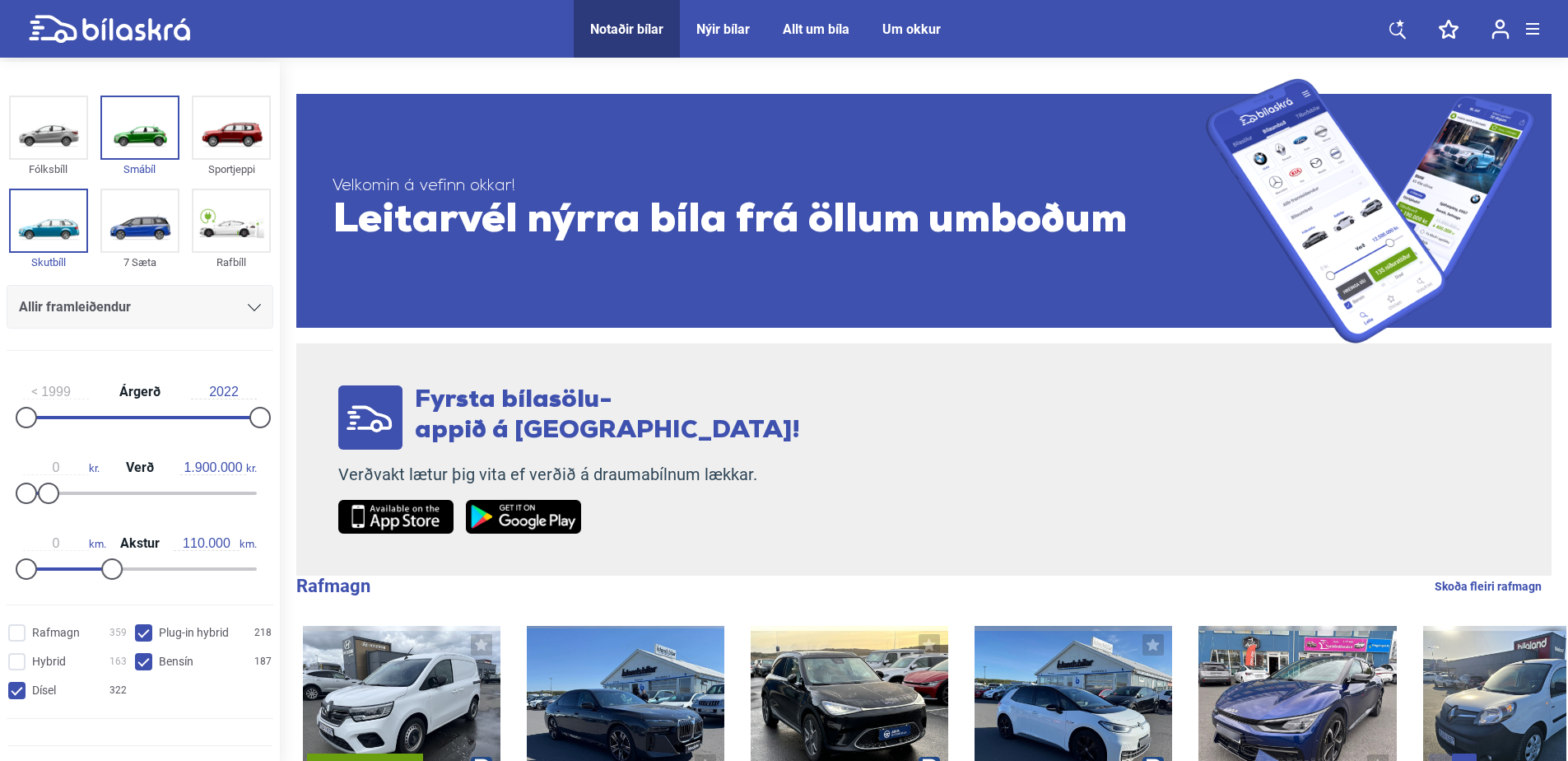
scroll to position [165, 0]
